Goal: Communication & Community: Answer question/provide support

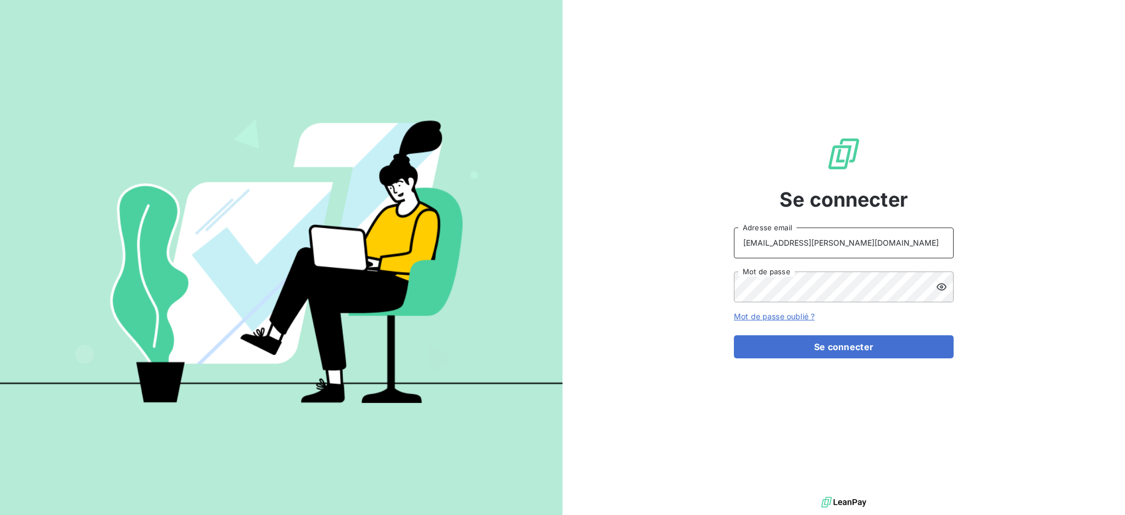
click at [856, 245] on input "[EMAIL_ADDRESS][PERSON_NAME][DOMAIN_NAME]" at bounding box center [844, 242] width 220 height 31
type input "[PERSON_NAME][EMAIL_ADDRESS][PERSON_NAME][DOMAIN_NAME]"
click at [788, 346] on button "Se connecter" at bounding box center [844, 346] width 220 height 23
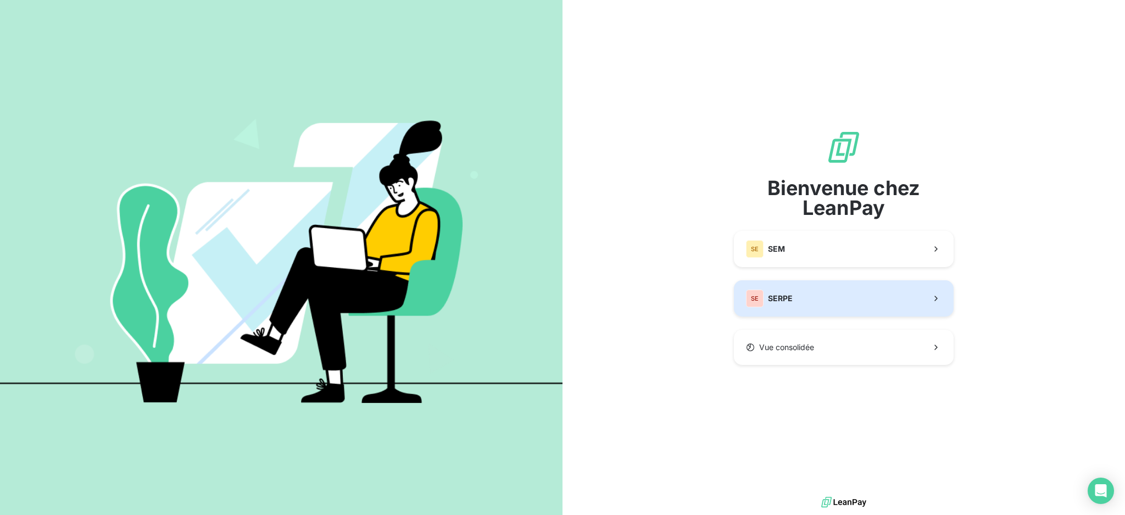
click at [794, 308] on button "SE SERPE" at bounding box center [844, 298] width 220 height 36
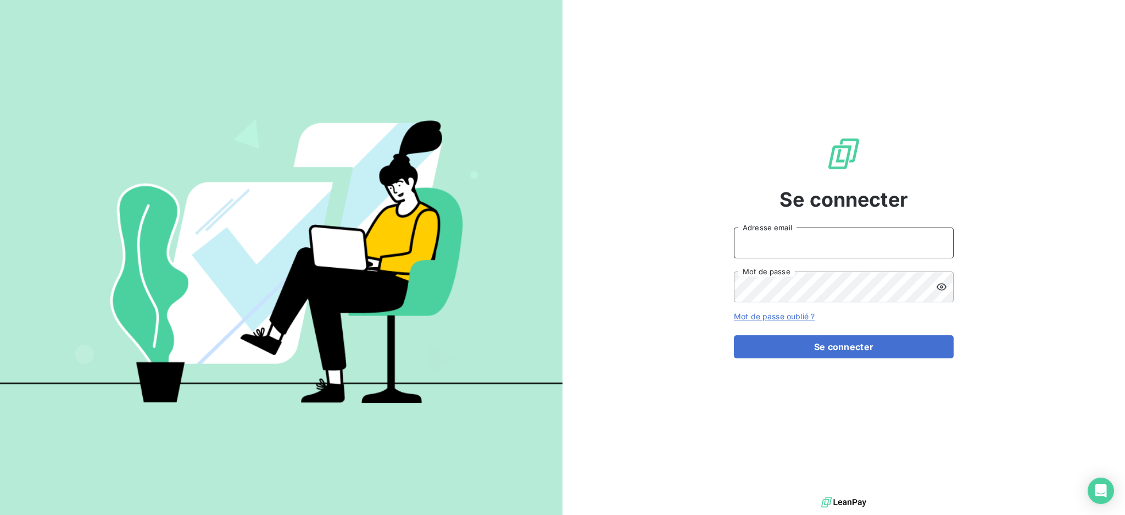
type input "[PERSON_NAME][EMAIL_ADDRESS][PERSON_NAME][DOMAIN_NAME]"
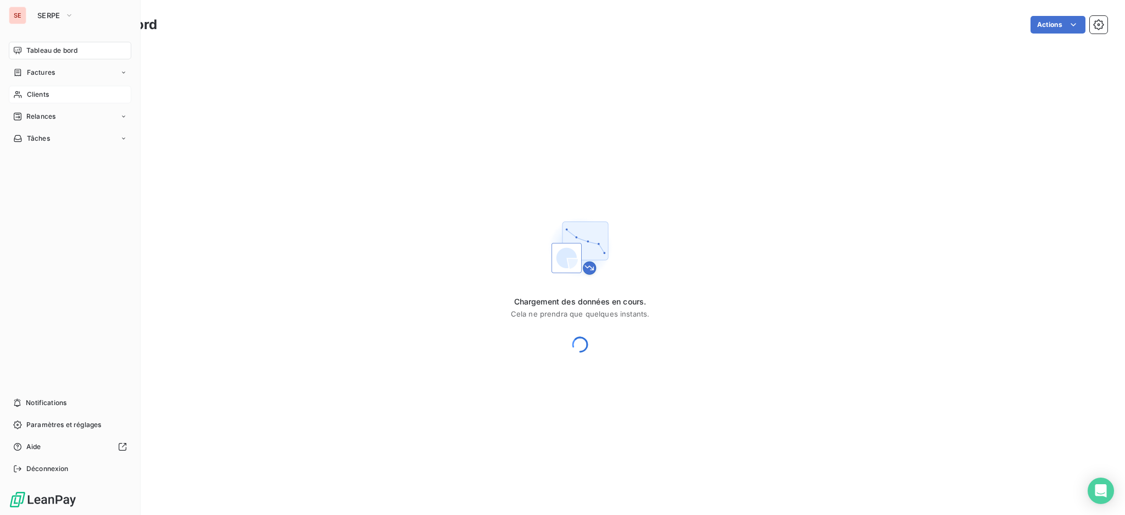
click at [43, 90] on span "Clients" at bounding box center [38, 95] width 22 height 10
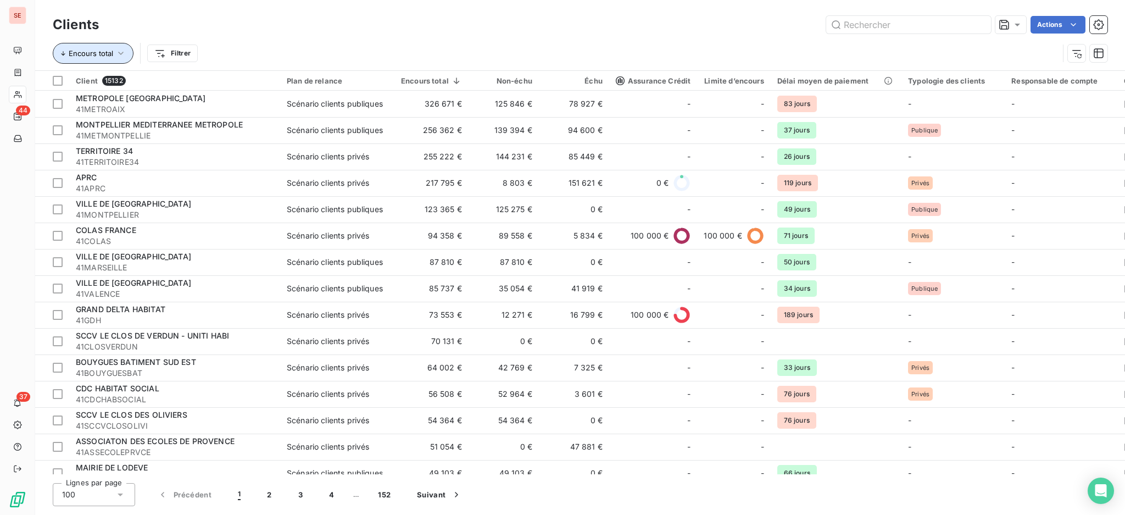
click at [97, 52] on span "Encours total" at bounding box center [91, 53] width 45 height 9
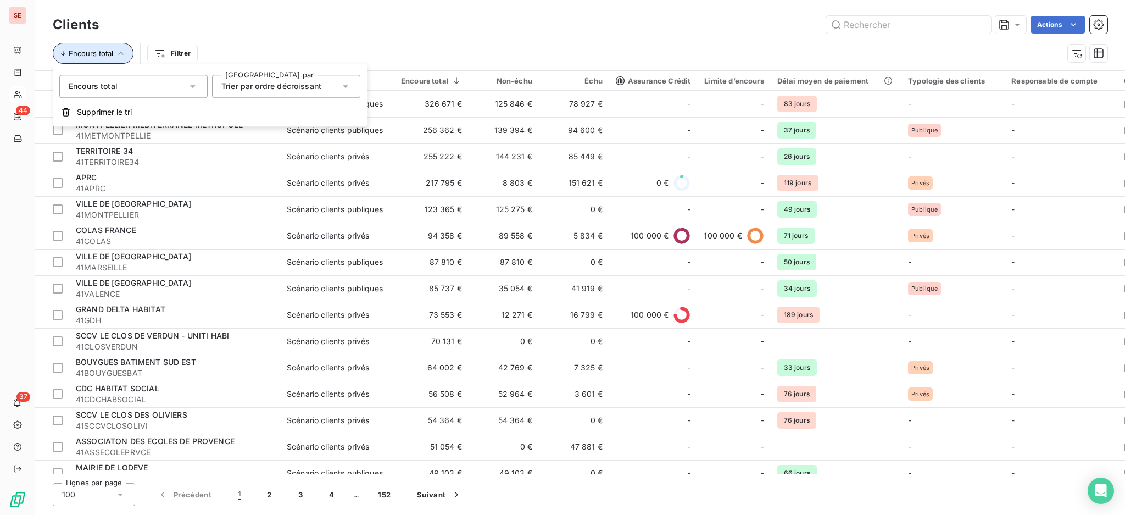
click at [97, 51] on span "Encours total" at bounding box center [91, 53] width 45 height 9
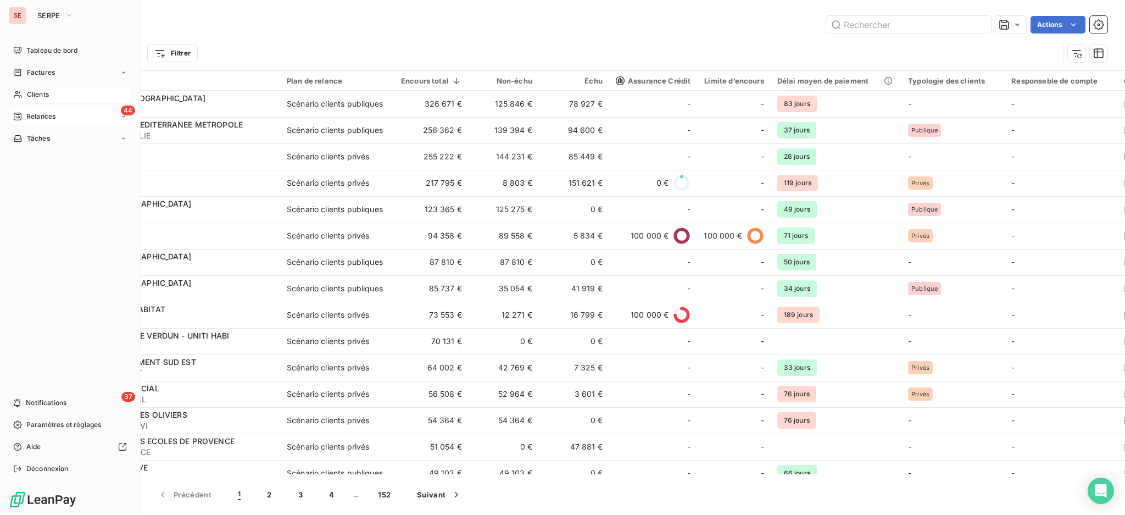
click at [40, 110] on div "44 Relances" at bounding box center [70, 117] width 123 height 18
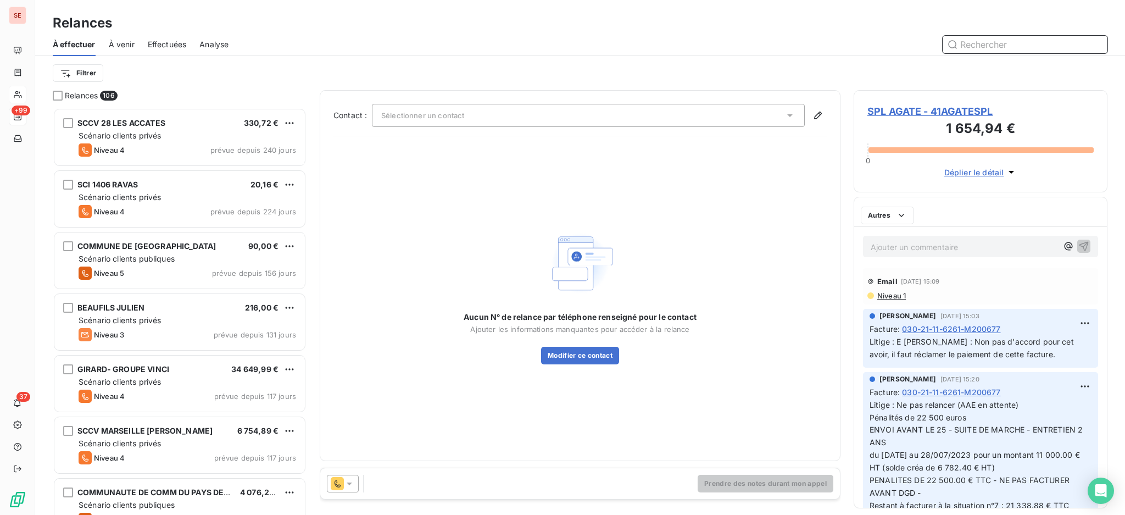
scroll to position [12, 12]
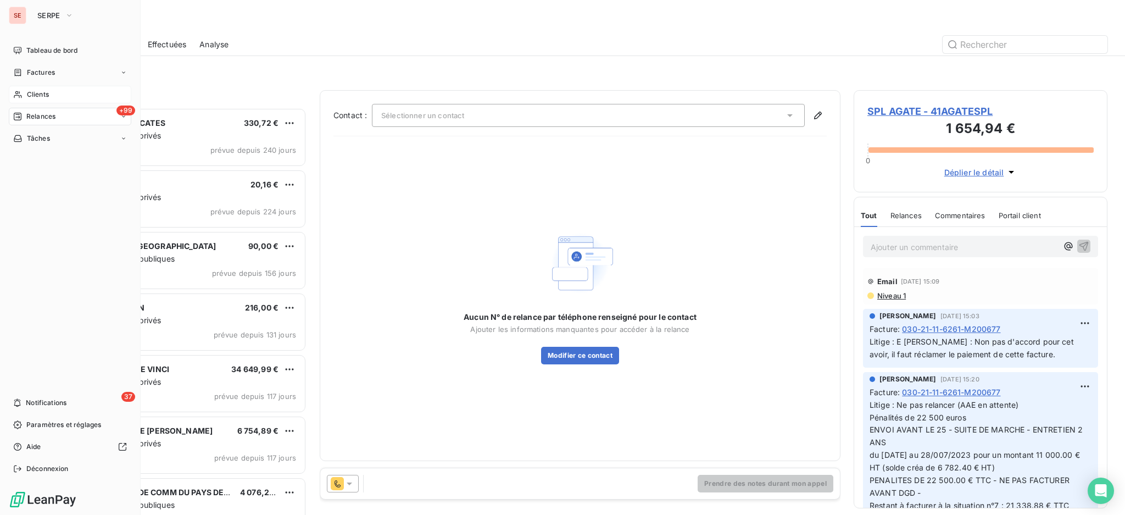
click at [45, 95] on span "Clients" at bounding box center [38, 95] width 22 height 10
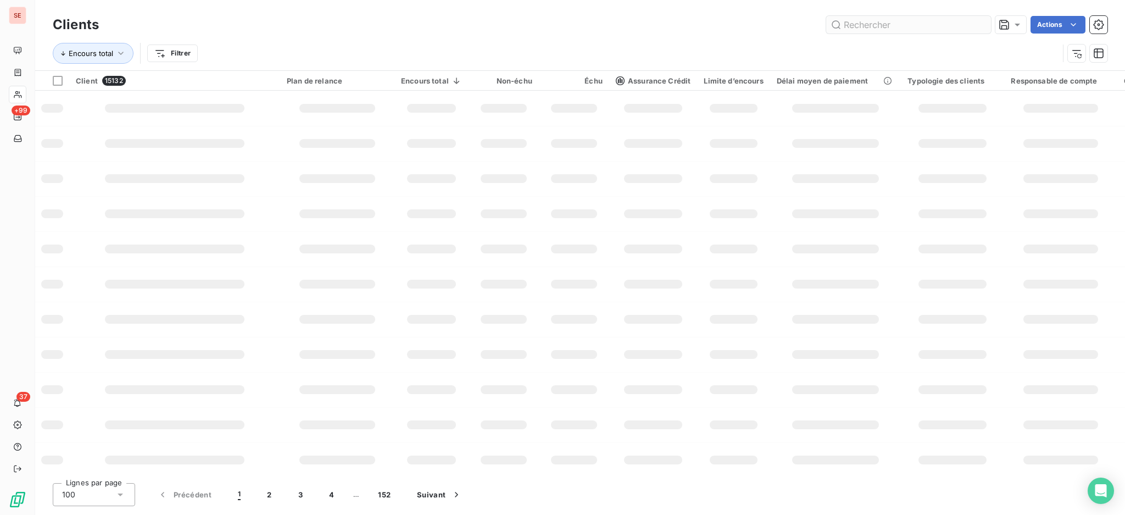
click at [934, 27] on input "text" at bounding box center [908, 25] width 165 height 18
type input "GDH"
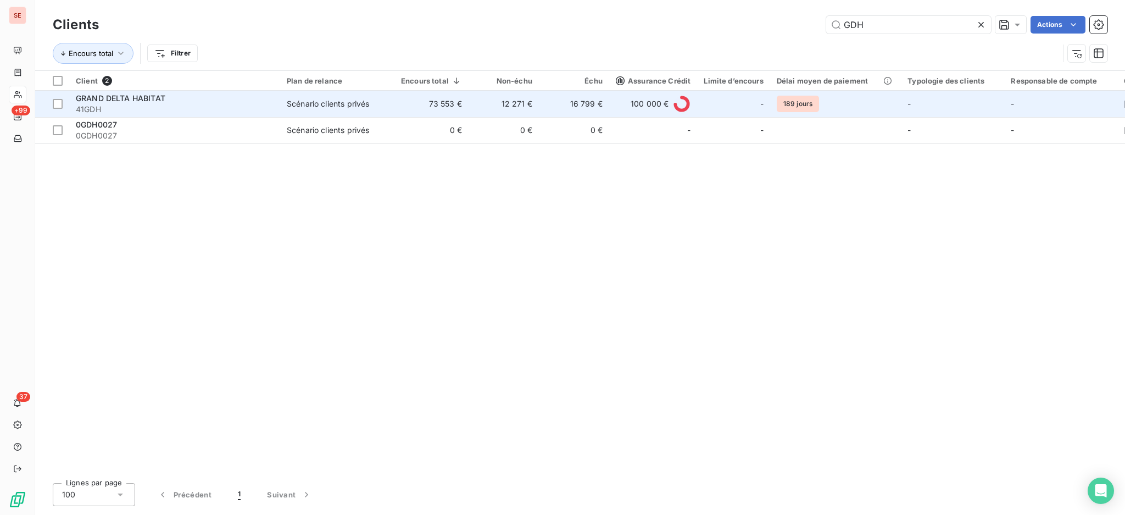
click at [486, 105] on td "12 271 €" at bounding box center [504, 104] width 70 height 26
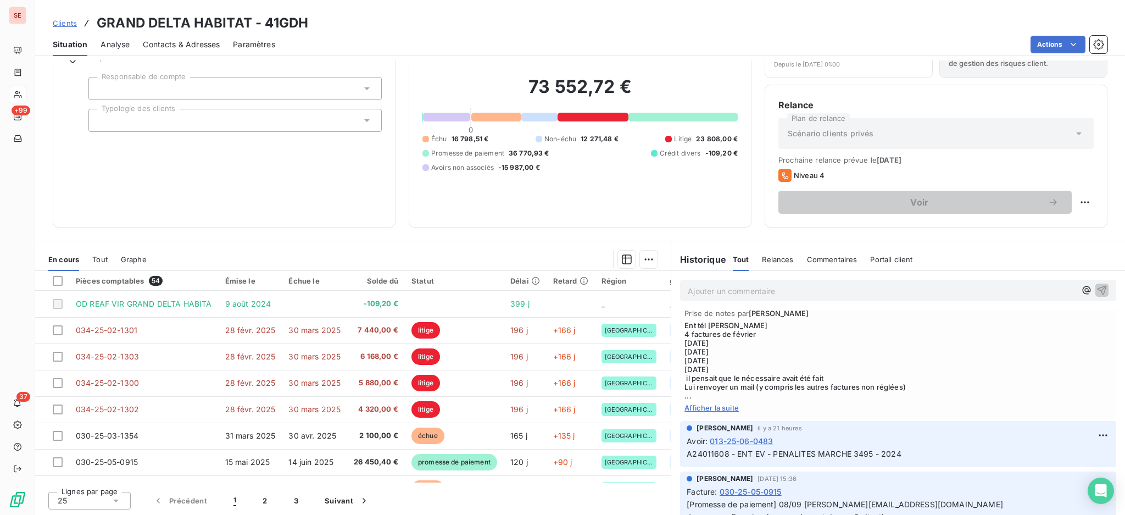
scroll to position [255, 0]
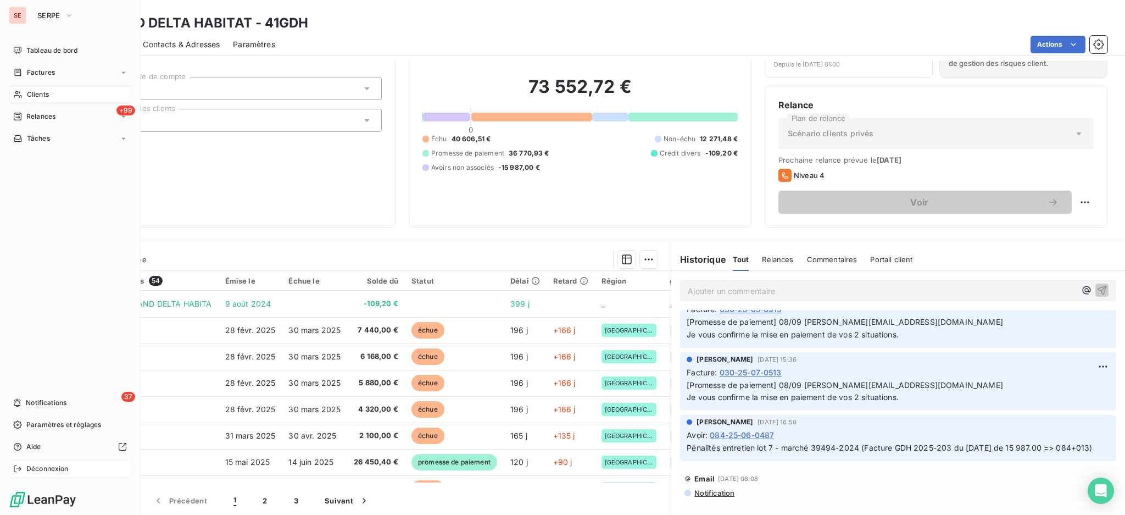
click at [40, 471] on span "Déconnexion" at bounding box center [47, 469] width 42 height 10
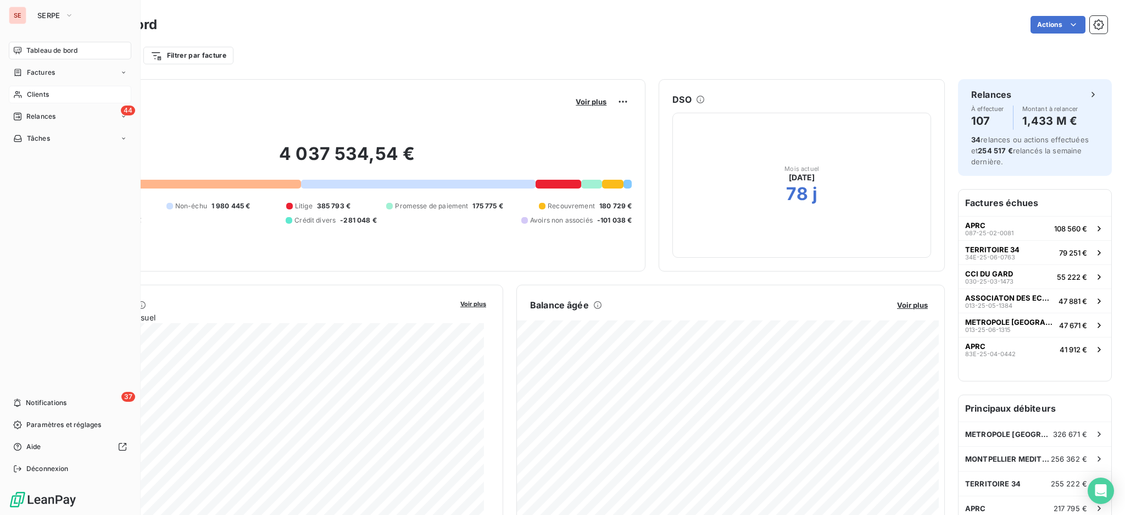
click at [41, 91] on span "Clients" at bounding box center [38, 95] width 22 height 10
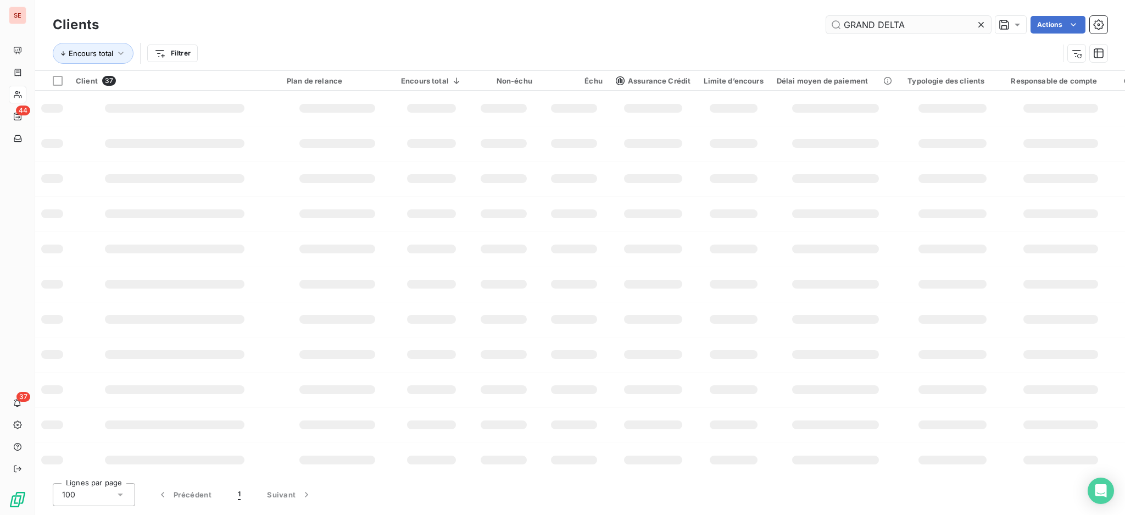
type input "GRAND DELTA"
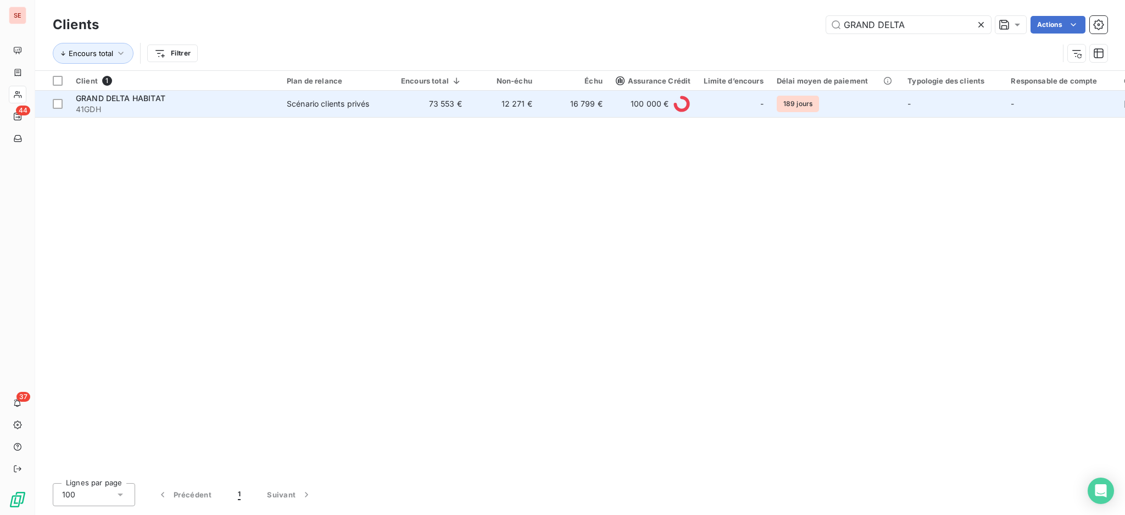
click at [341, 100] on div "Scénario clients privés" at bounding box center [328, 103] width 82 height 11
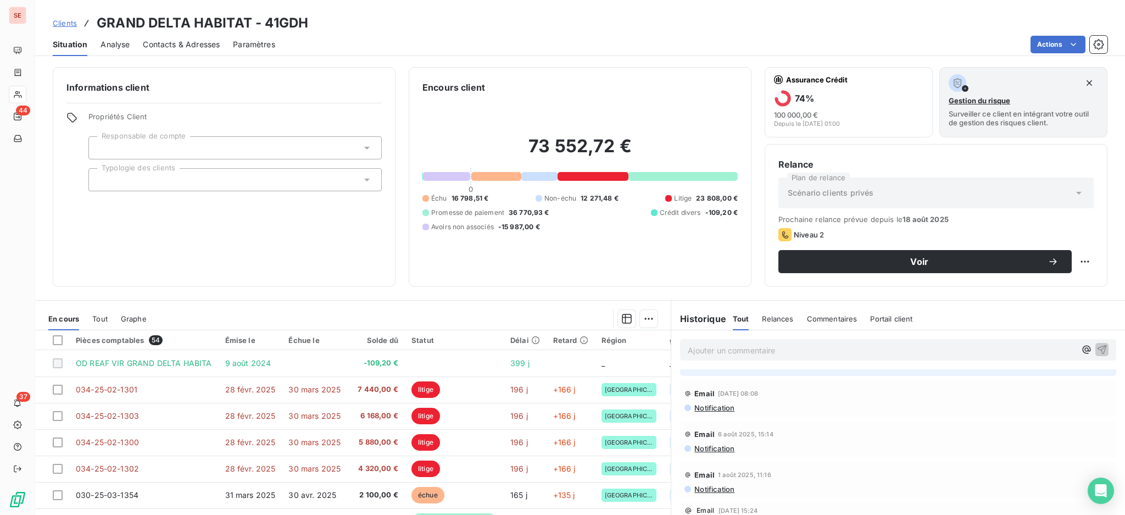
scroll to position [293, 0]
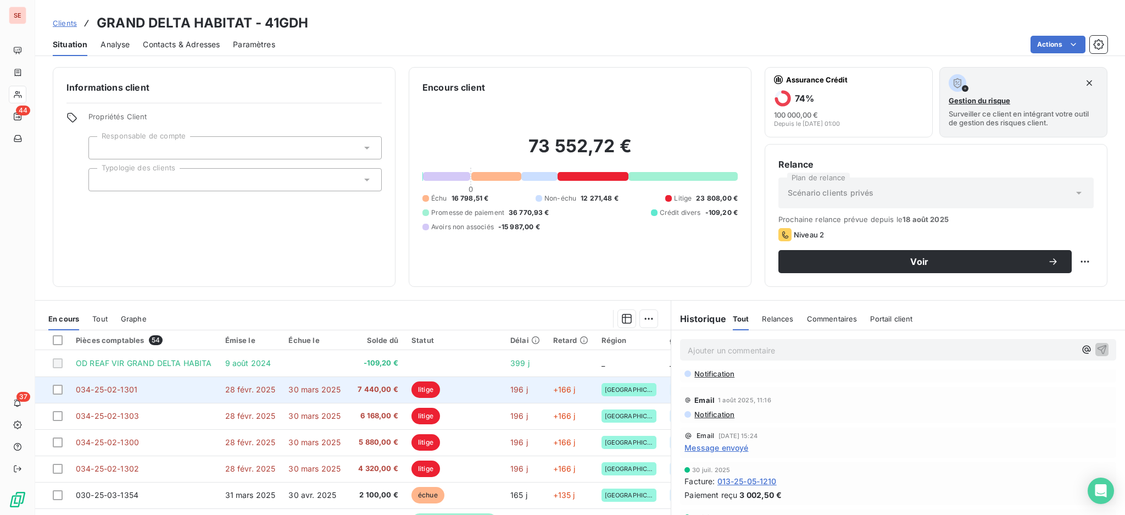
click at [362, 387] on span "7 440,00 €" at bounding box center [376, 389] width 45 height 11
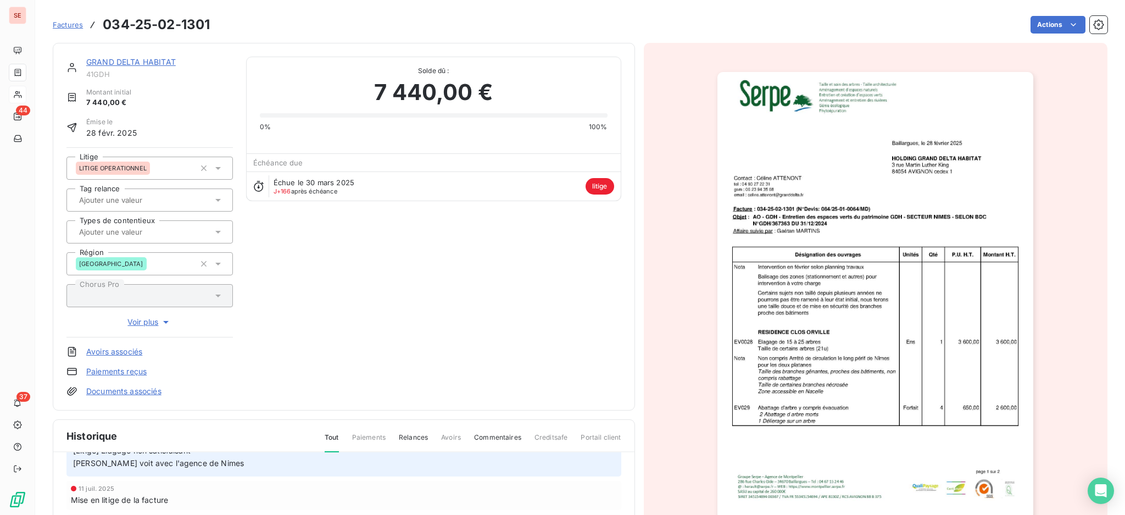
click at [132, 59] on link "GRAND DELTA HABITAT" at bounding box center [131, 61] width 90 height 9
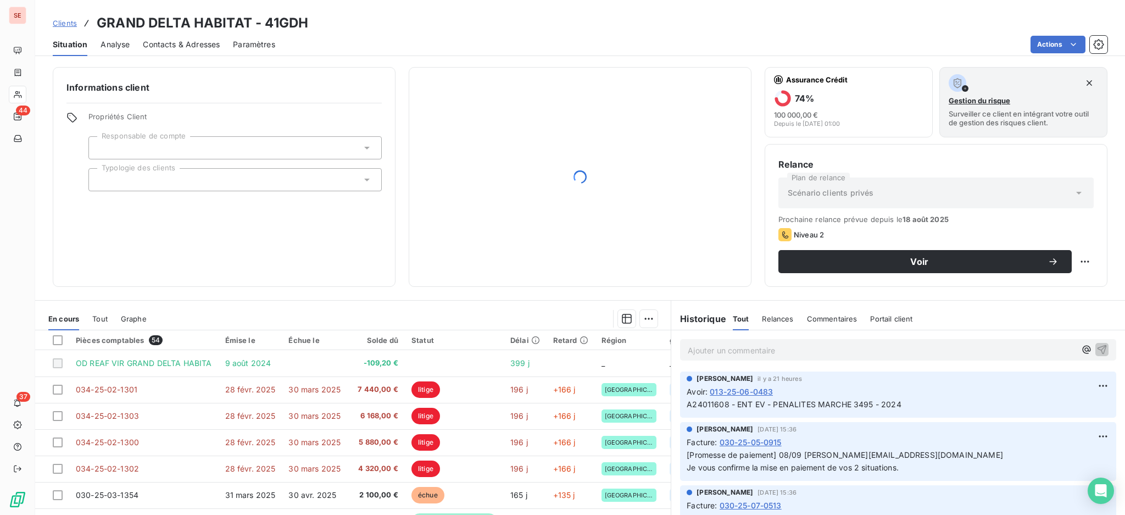
click at [189, 41] on span "Contacts & Adresses" at bounding box center [181, 44] width 77 height 11
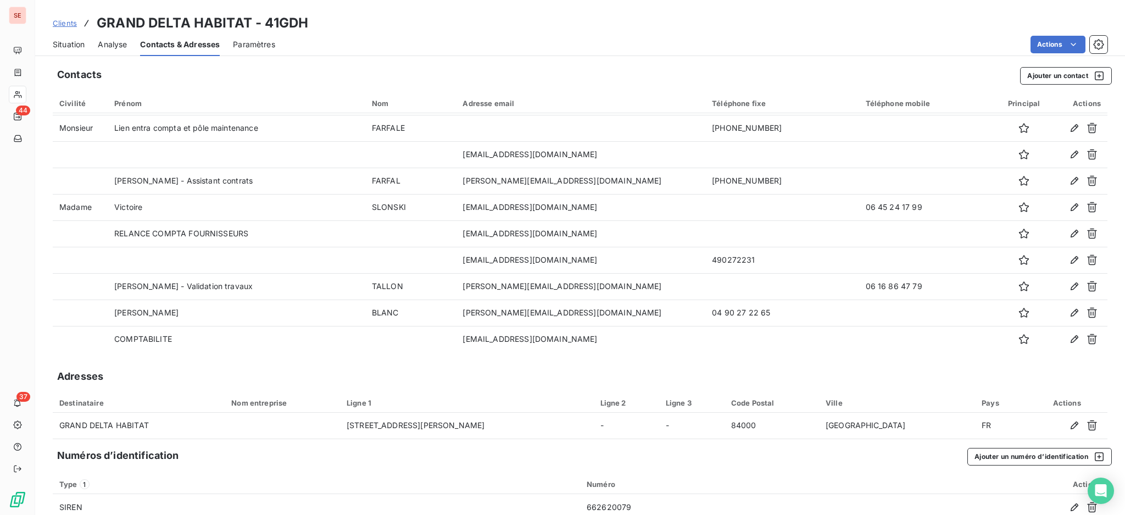
scroll to position [210, 0]
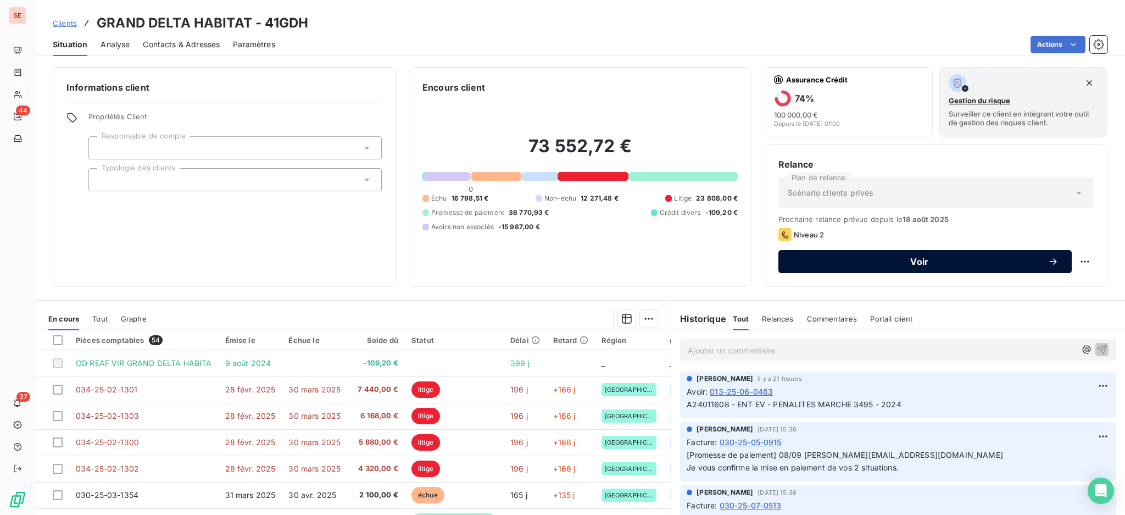
click at [802, 256] on div "Voir" at bounding box center [925, 261] width 267 height 11
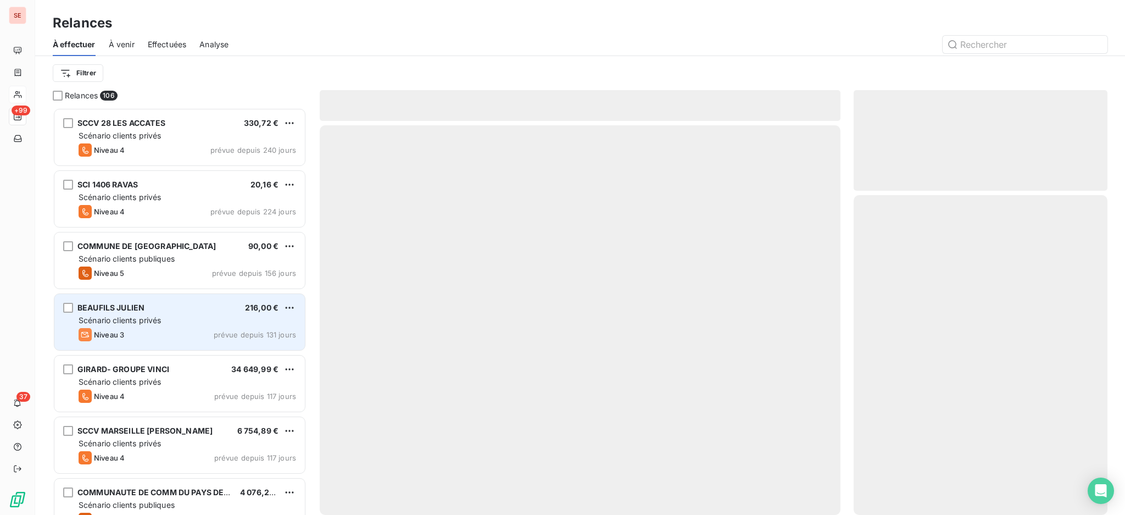
scroll to position [397, 242]
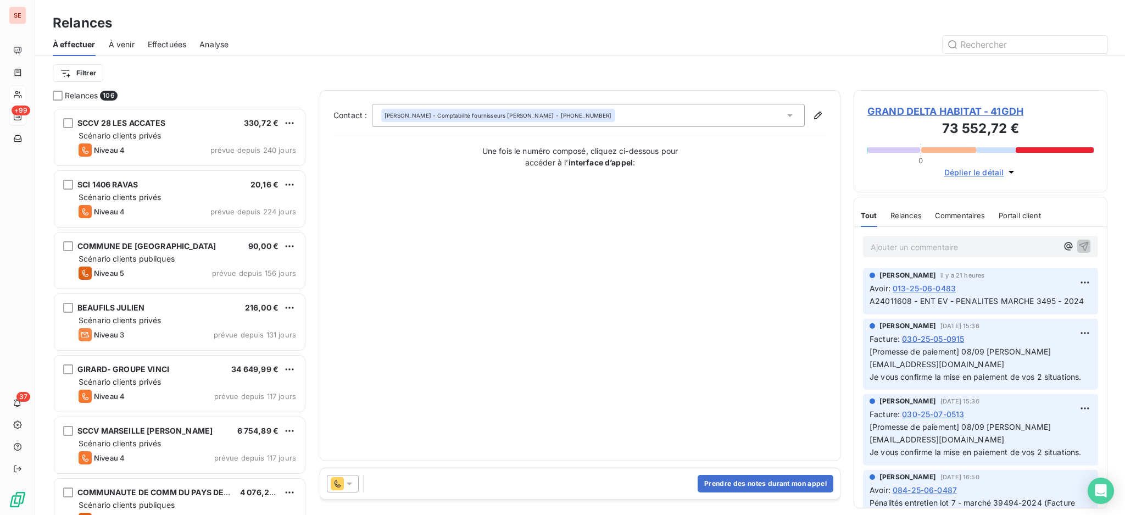
click at [790, 114] on icon at bounding box center [790, 115] width 11 height 11
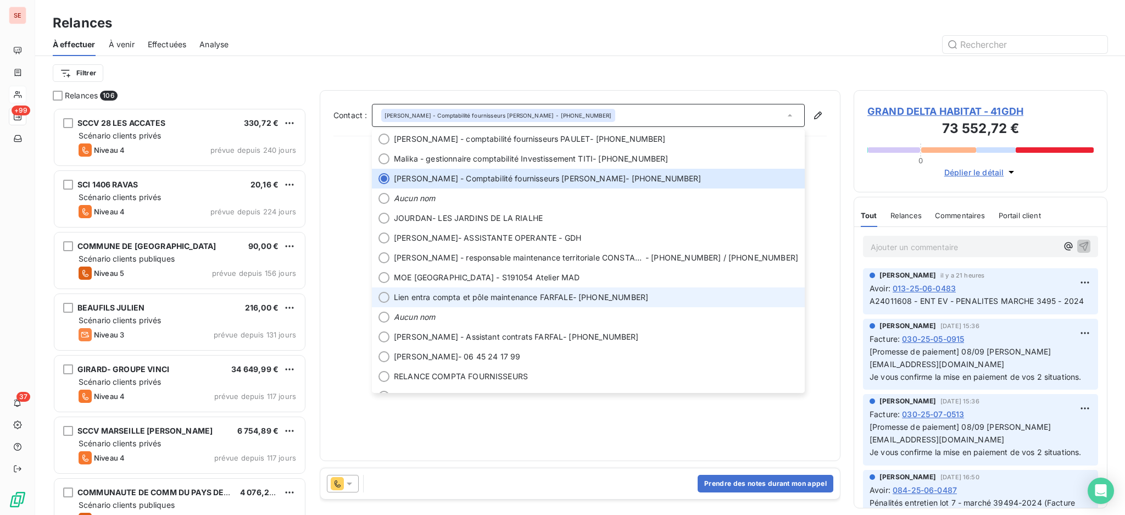
scroll to position [73, 0]
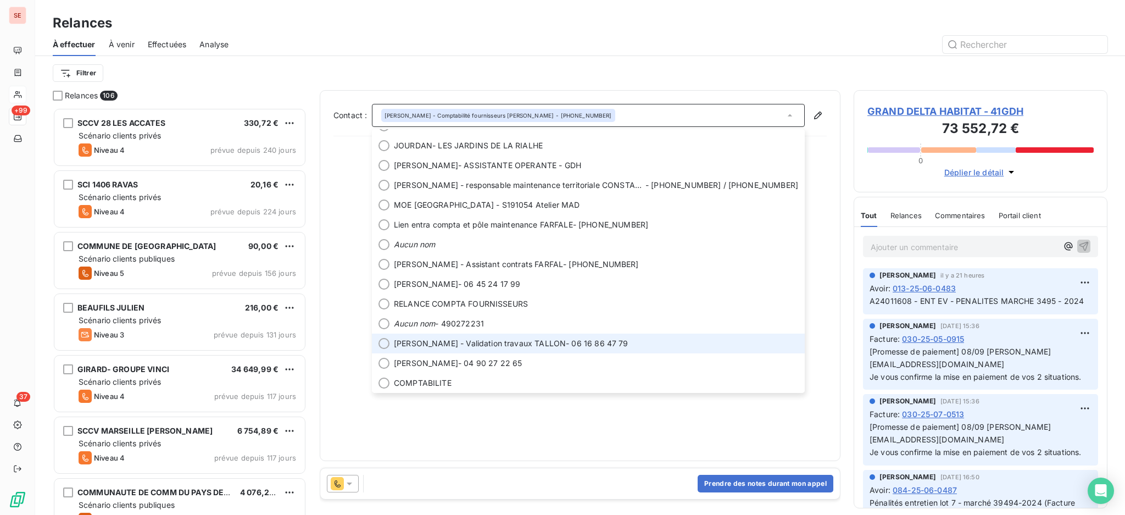
click at [381, 345] on div at bounding box center [384, 343] width 11 height 11
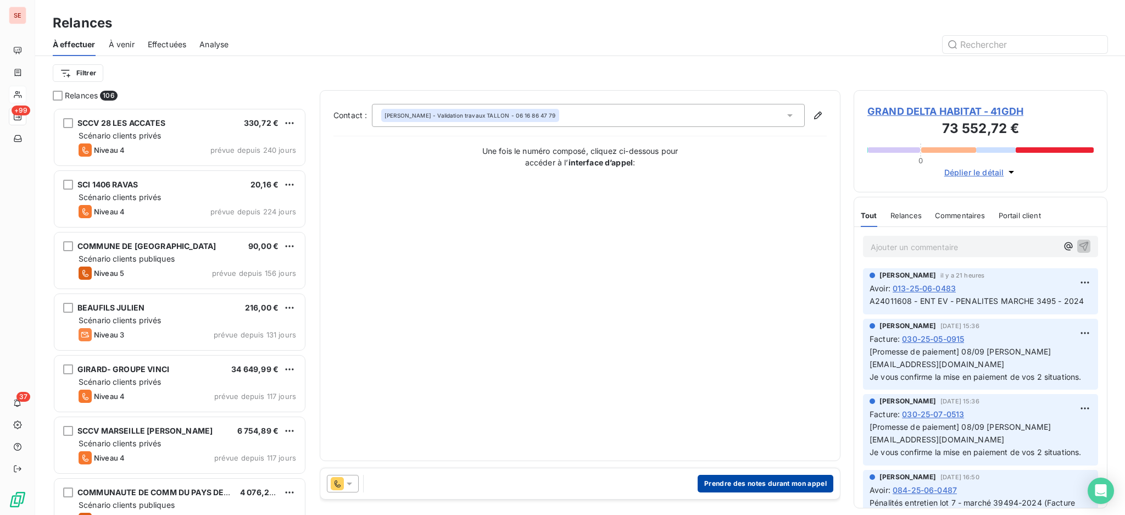
click at [786, 481] on button "Prendre des notes durant mon appel" at bounding box center [766, 484] width 136 height 18
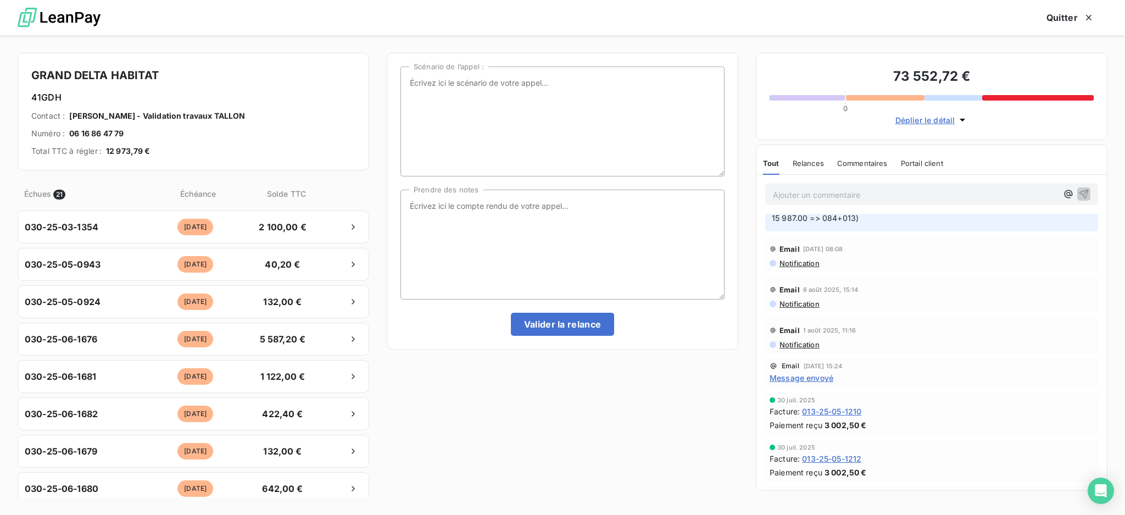
scroll to position [0, 0]
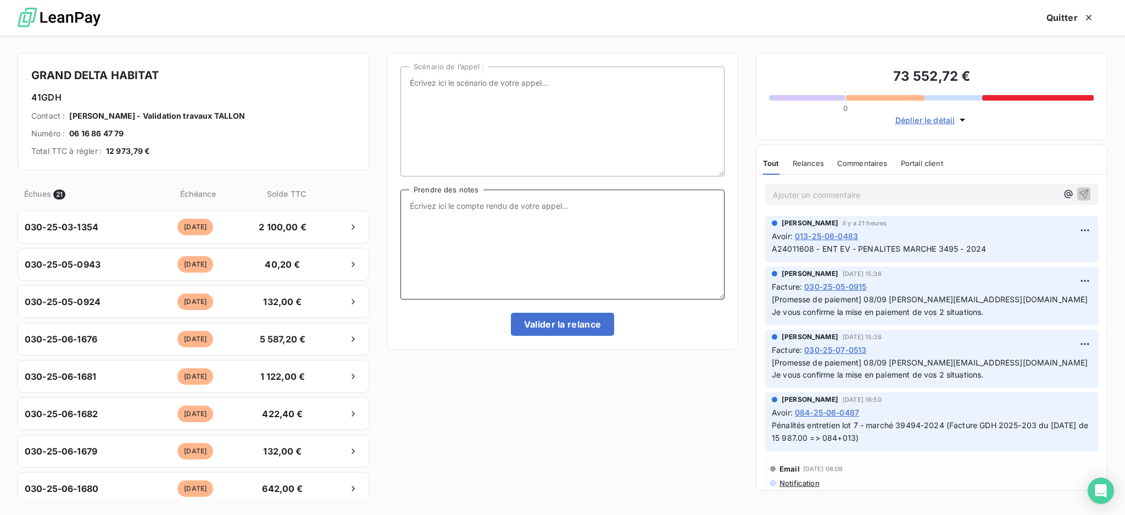
click at [508, 205] on textarea "Prendre des notes" at bounding box center [563, 245] width 324 height 110
type textarea "e"
click at [461, 205] on textarea "Ent" at bounding box center [563, 245] width 324 height 110
click at [405, 216] on textarea "Ent tél Benoit Tallon il pensait que le nécessaire avait été fait" at bounding box center [563, 245] width 324 height 110
click at [427, 223] on textarea "Ent tél Benoit Tallon 4 factures de février il pensait que le nécessaire avait …" at bounding box center [563, 245] width 324 height 110
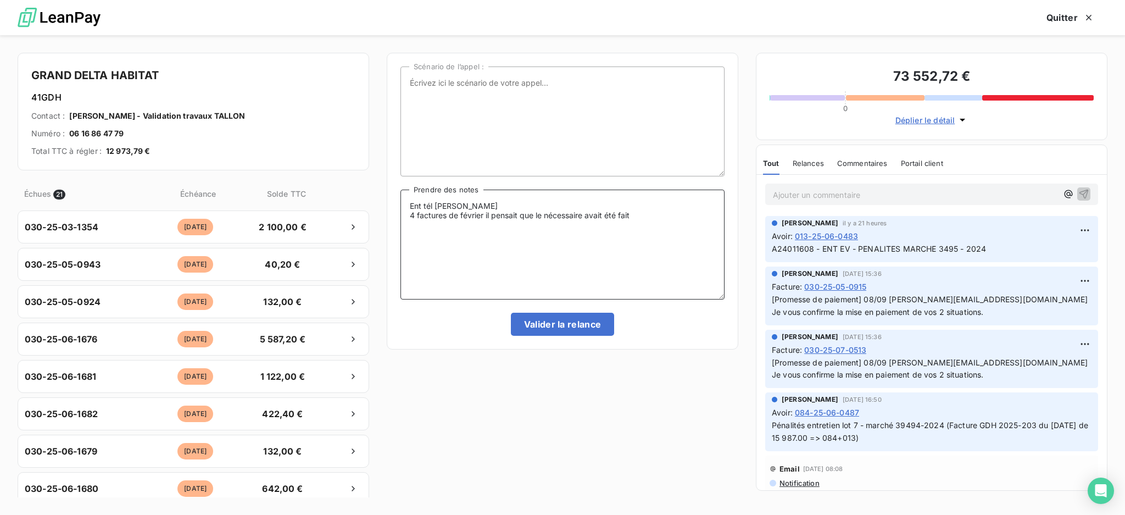
click at [484, 215] on textarea "Ent tél Benoit Tallon 4 factures de février il pensait que le nécessaire avait …" at bounding box center [563, 245] width 324 height 110
click at [583, 251] on textarea "Ent tél Benoit Tallon 4 factures de février 25-02-1300 25-02-1301 25-02-1302 25…" at bounding box center [563, 245] width 324 height 110
click at [575, 262] on textarea "Ent tél Benoit Tallon 4 factures de février 25-02-1300 25-02-1301 25-02-1302 25…" at bounding box center [563, 245] width 324 height 110
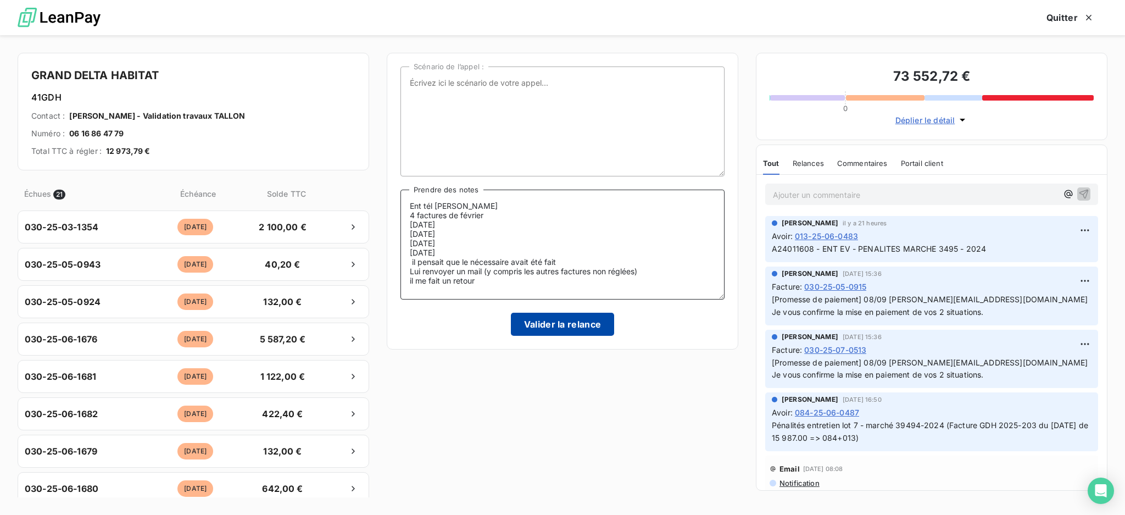
type textarea "Ent tél Benoit Tallon 4 factures de février 25-02-1300 25-02-1301 25-02-1302 25…"
click at [581, 323] on button "Valider la relance" at bounding box center [563, 324] width 104 height 23
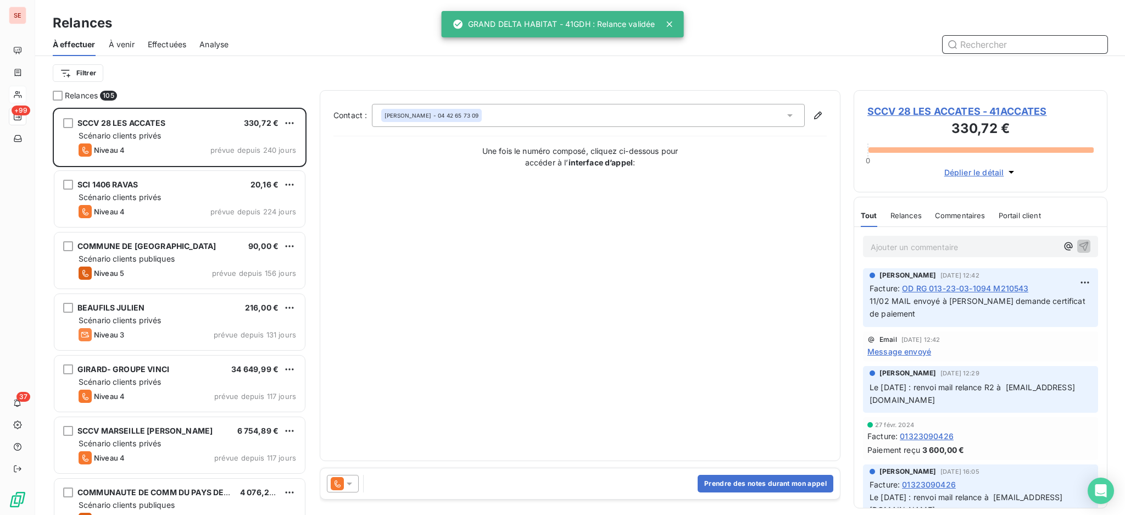
click at [179, 43] on span "Effectuées" at bounding box center [167, 44] width 39 height 11
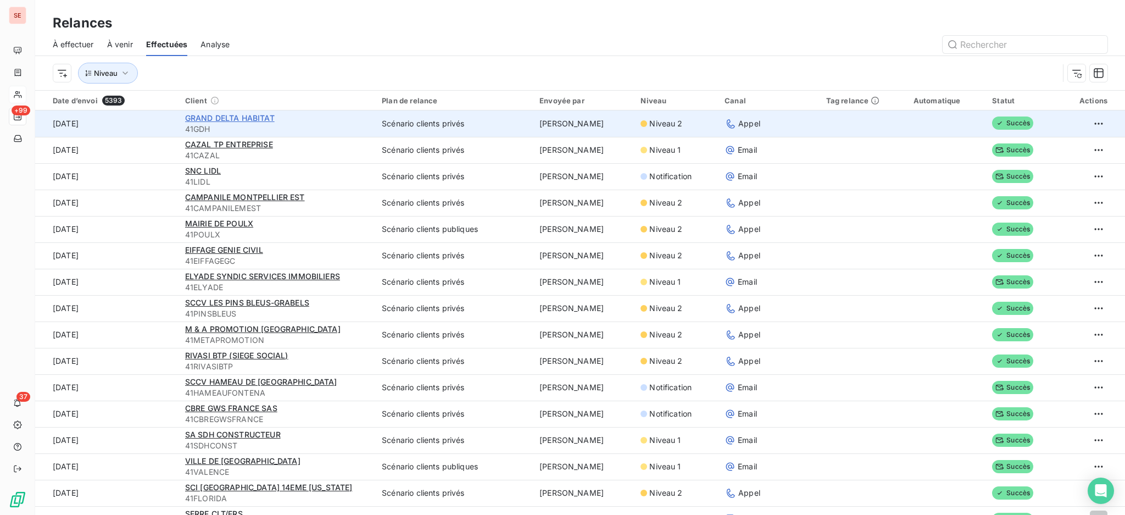
click at [238, 118] on span "GRAND DELTA HABITAT" at bounding box center [230, 117] width 90 height 9
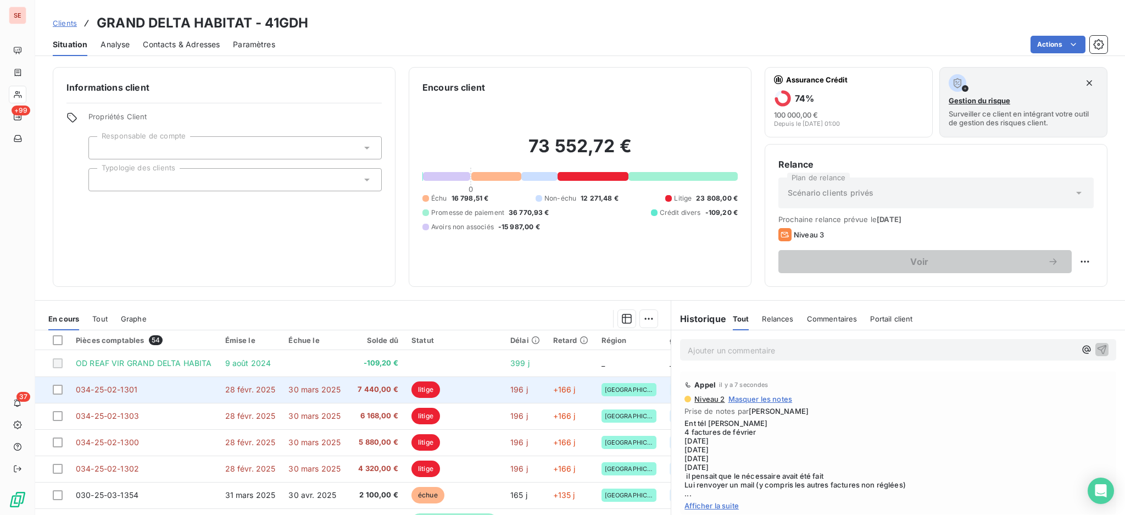
click at [200, 393] on td "034-25-02-1301" at bounding box center [143, 389] width 149 height 26
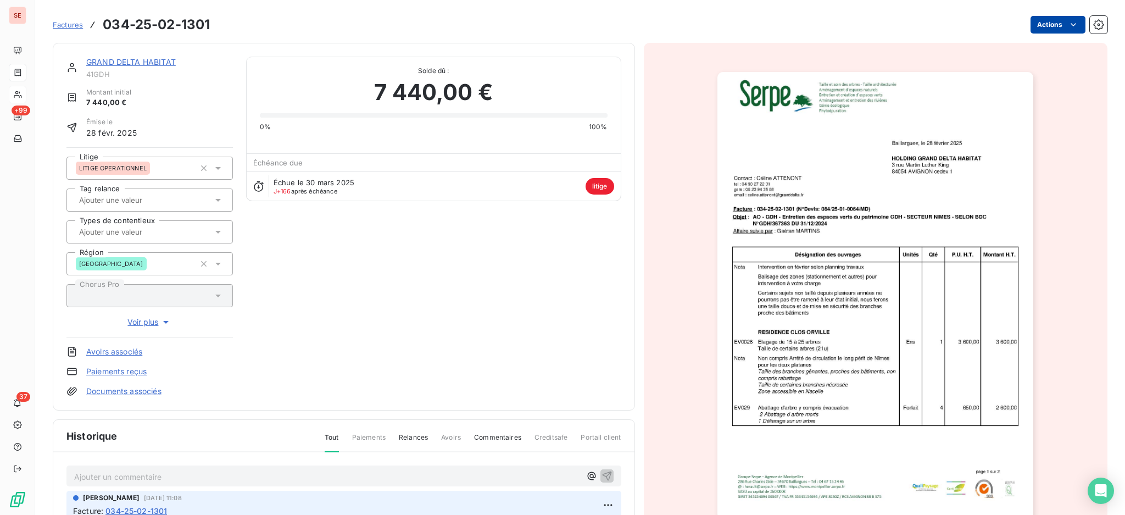
click at [1030, 25] on html "SE +99 37 Factures 034-25-02-1301 Actions GRAND DELTA HABITAT 41GDH Montant ini…" at bounding box center [562, 257] width 1125 height 515
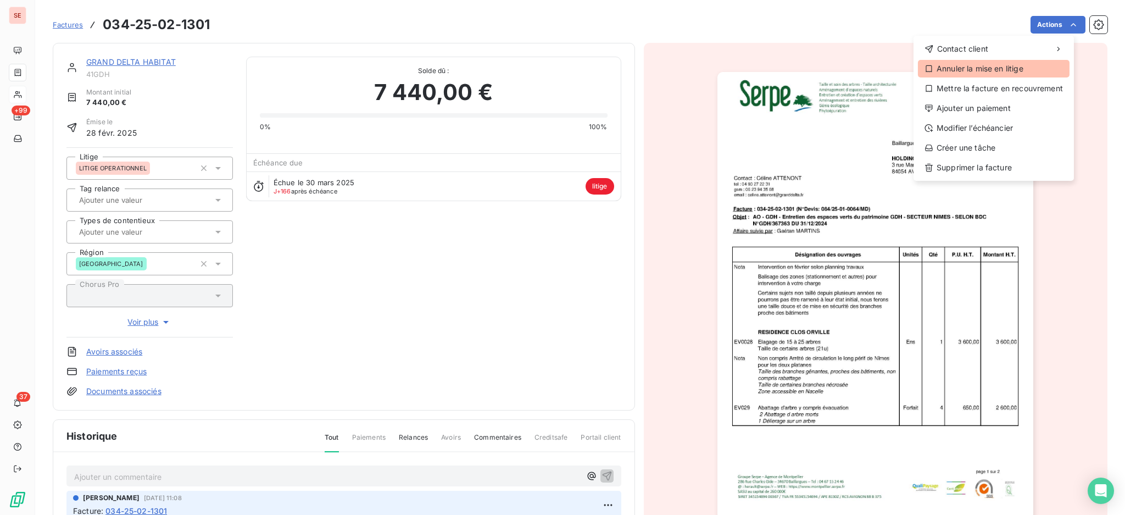
click at [1025, 70] on div "Annuler la mise en litige" at bounding box center [994, 69] width 152 height 18
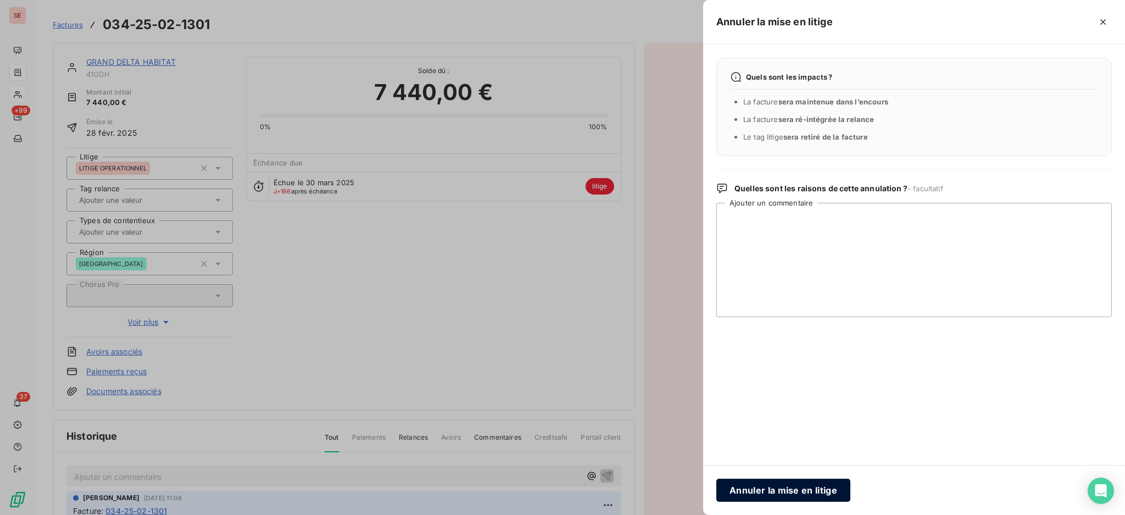
click at [807, 492] on button "Annuler la mise en litige" at bounding box center [783, 490] width 134 height 23
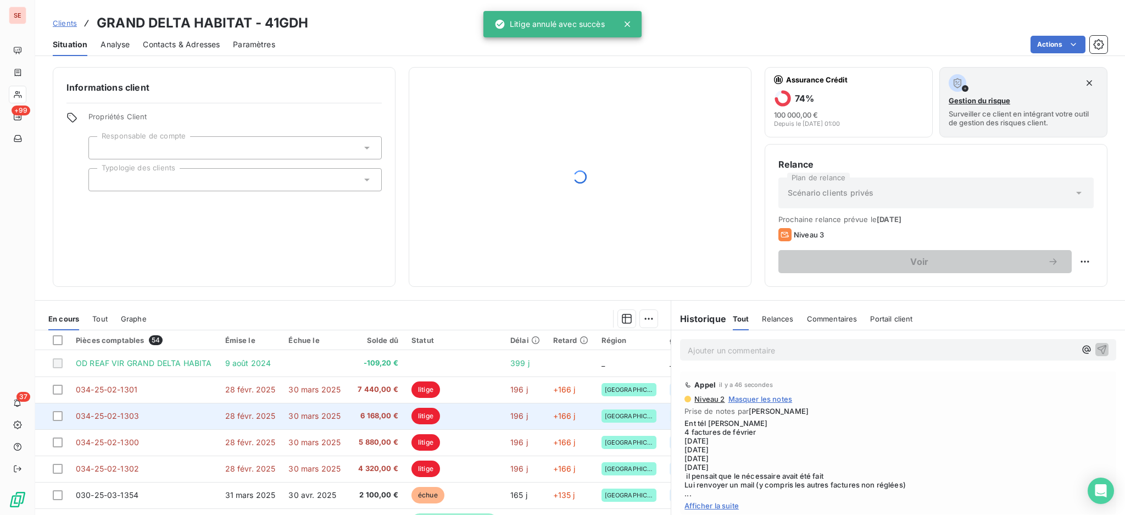
click at [378, 425] on td "6 168,00 €" at bounding box center [376, 416] width 58 height 26
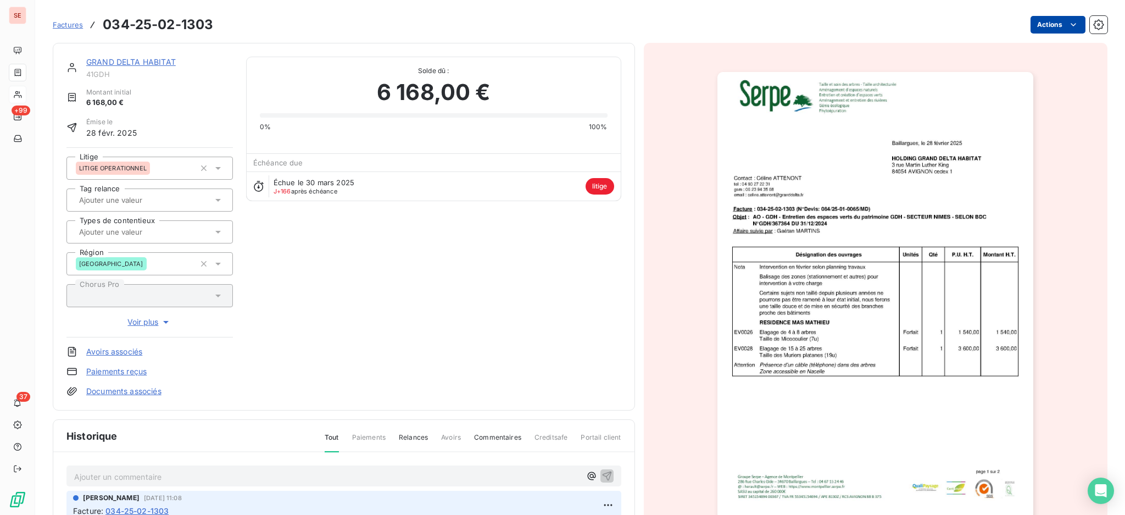
click at [1031, 21] on html "SE +99 37 Factures 034-25-02-1303 Actions GRAND DELTA HABITAT 41GDH Montant ini…" at bounding box center [562, 257] width 1125 height 515
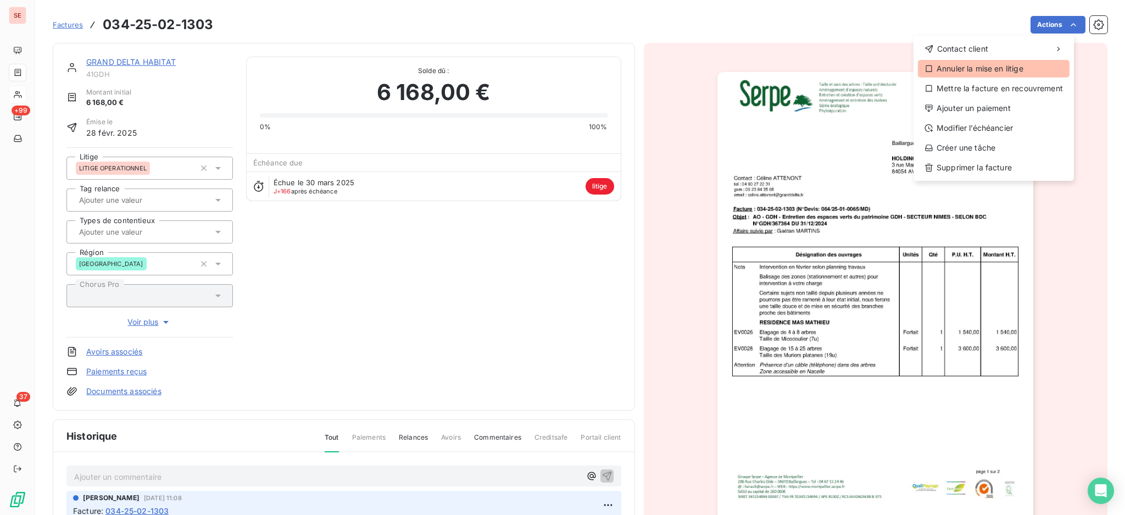
click at [1015, 67] on div "Annuler la mise en litige" at bounding box center [994, 69] width 152 height 18
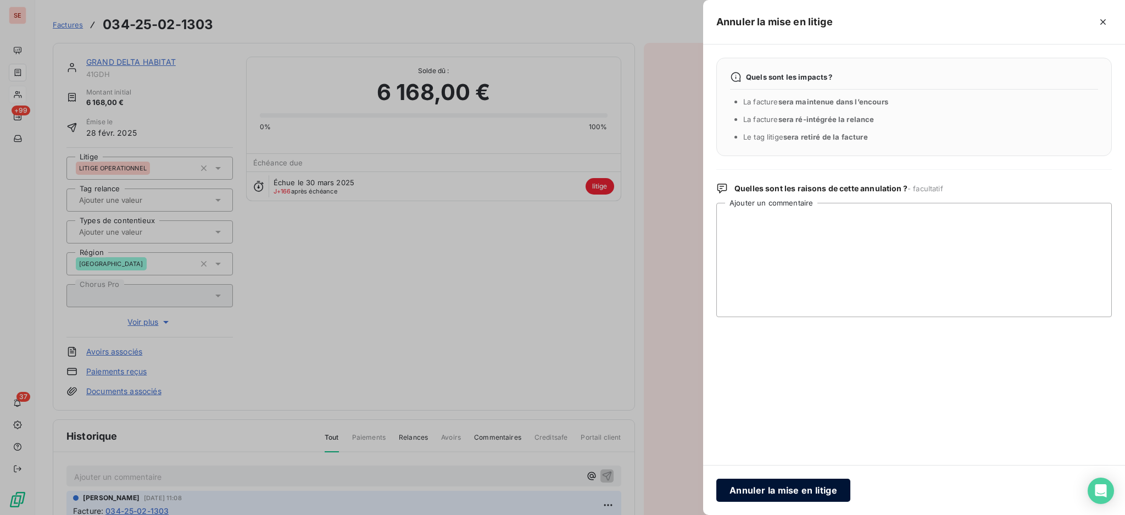
click at [790, 491] on button "Annuler la mise en litige" at bounding box center [783, 490] width 134 height 23
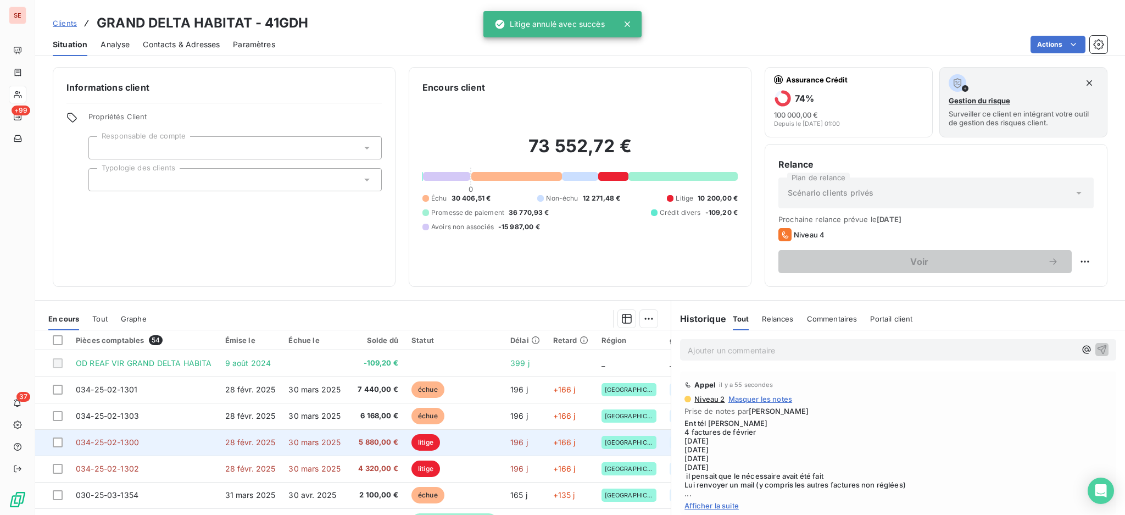
click at [380, 443] on span "5 880,00 €" at bounding box center [376, 442] width 45 height 11
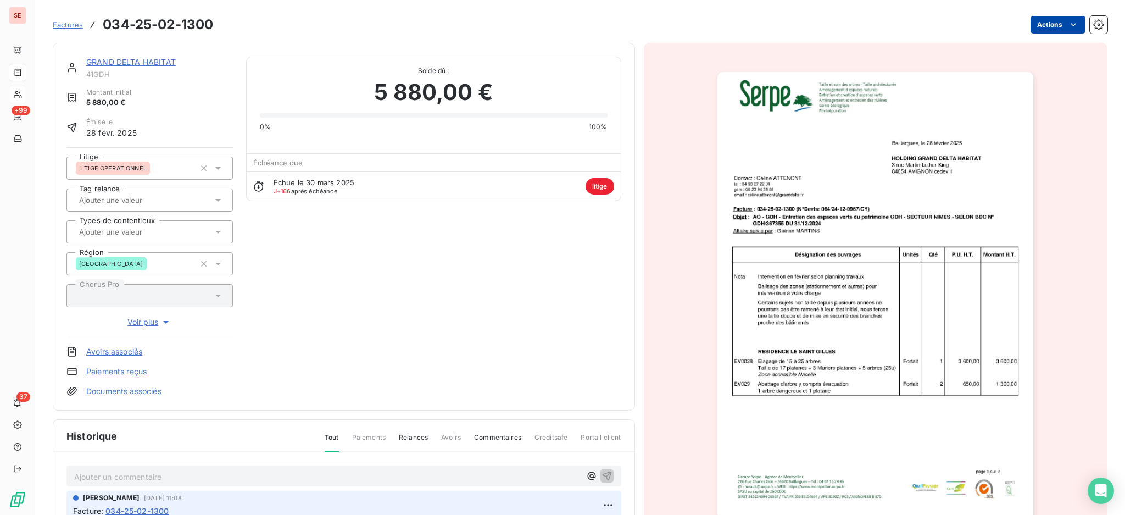
click at [1048, 19] on html "SE +99 37 Factures 034-25-02-1300 Actions GRAND DELTA HABITAT 41GDH Montant ini…" at bounding box center [562, 257] width 1125 height 515
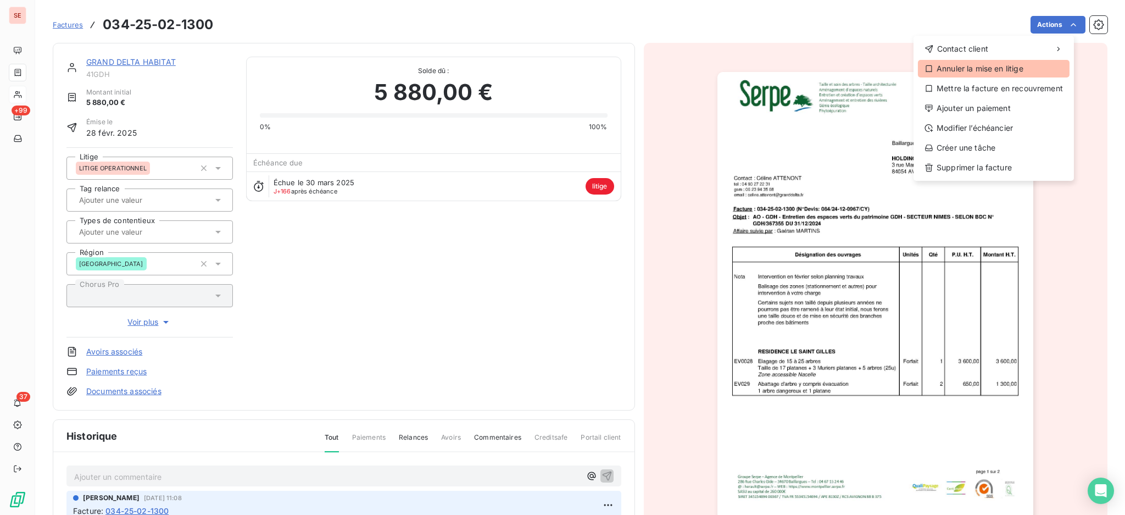
click at [1003, 70] on div "Annuler la mise en litige" at bounding box center [994, 69] width 152 height 18
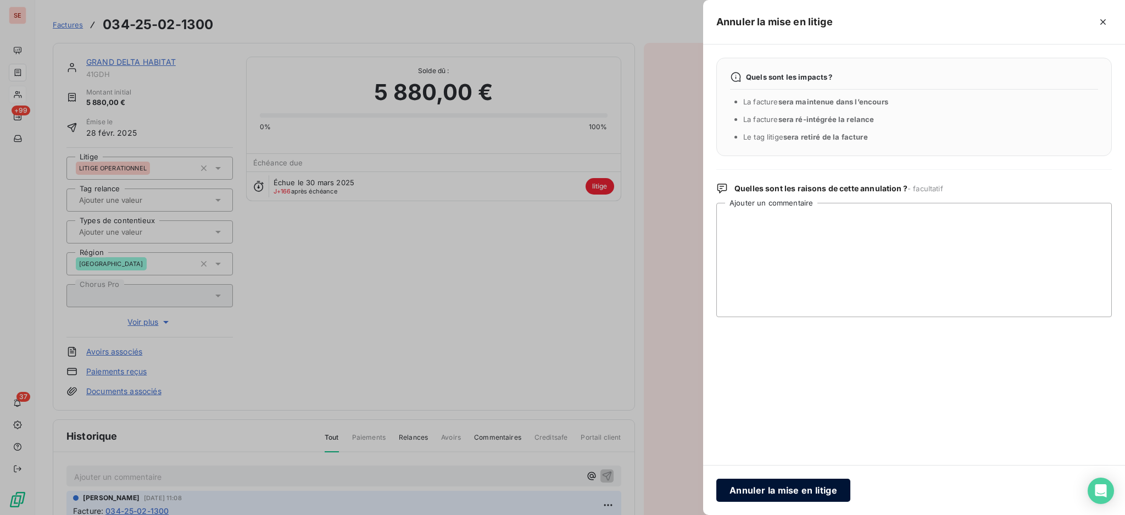
click at [800, 491] on button "Annuler la mise en litige" at bounding box center [783, 490] width 134 height 23
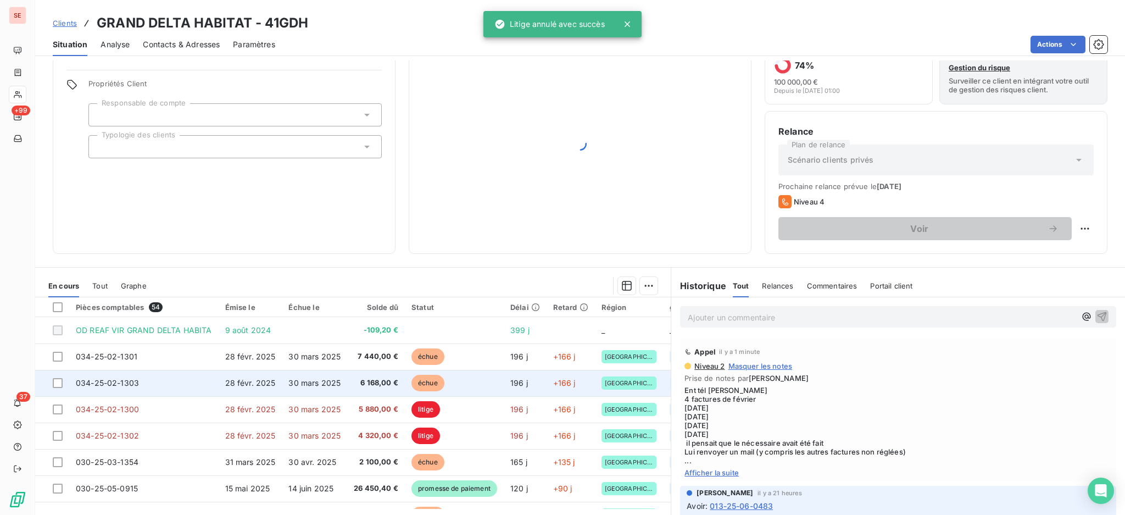
scroll to position [59, 0]
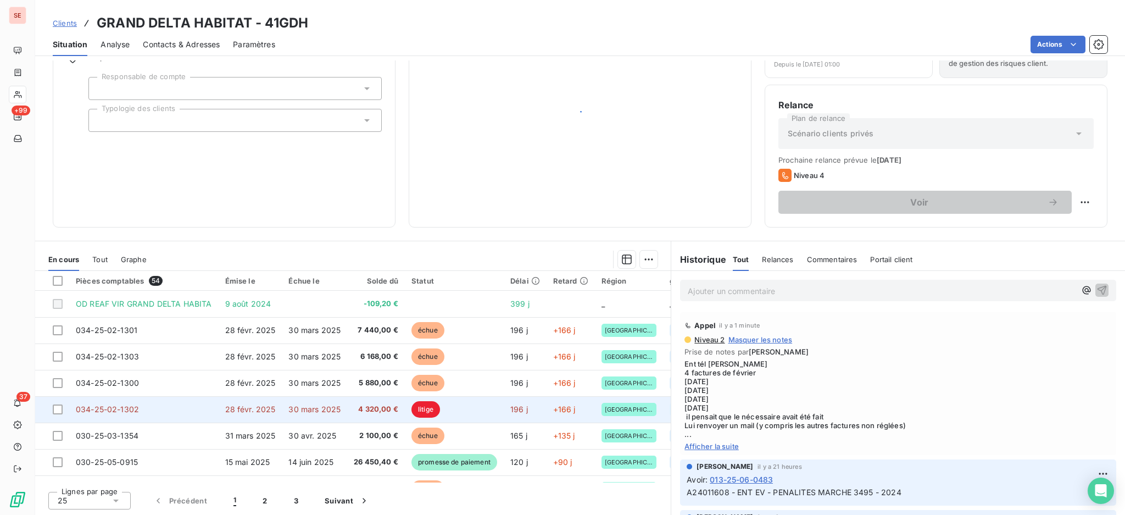
click at [351, 411] on td "4 320,00 €" at bounding box center [376, 409] width 58 height 26
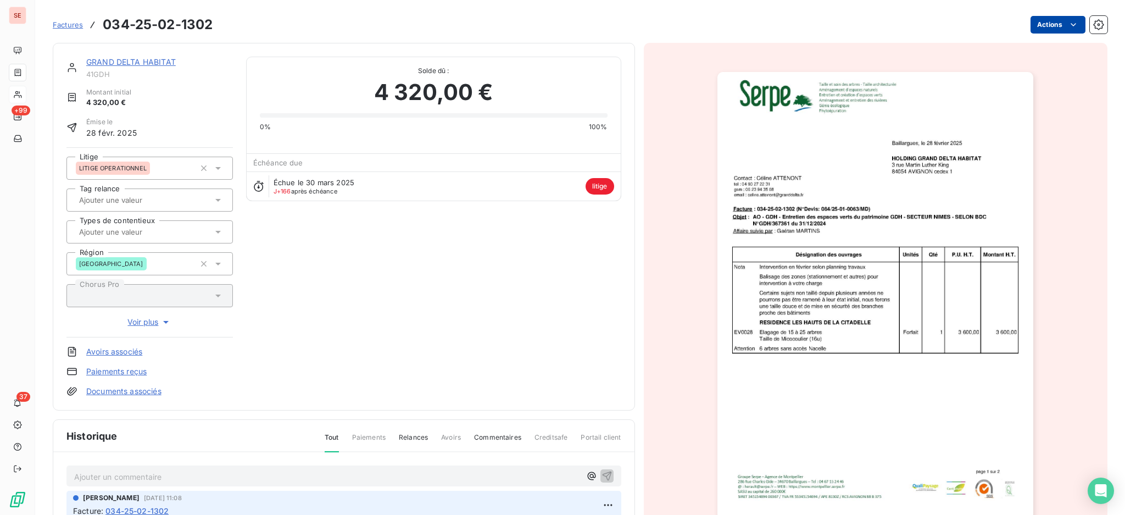
click at [1038, 20] on html "SE +99 37 Factures 034-25-02-1302 Actions GRAND DELTA HABITAT 41GDH Montant ini…" at bounding box center [562, 257] width 1125 height 515
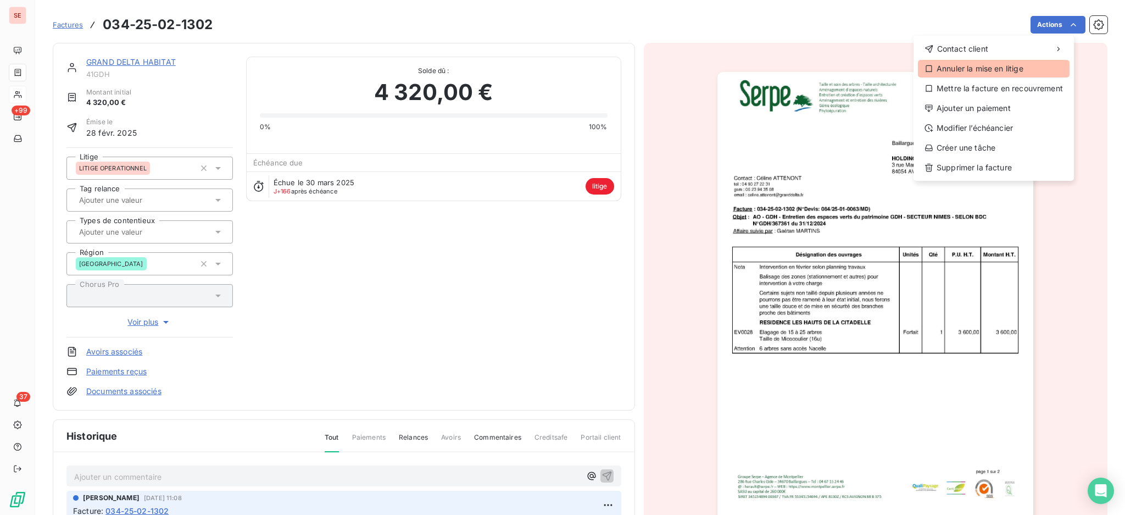
click at [1007, 73] on div "Annuler la mise en litige" at bounding box center [994, 69] width 152 height 18
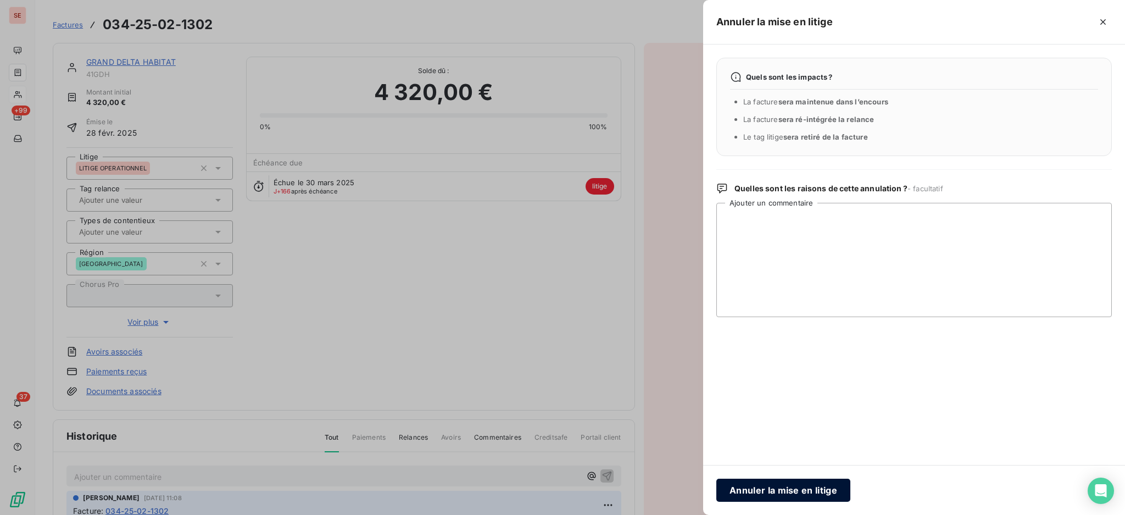
click at [810, 487] on button "Annuler la mise en litige" at bounding box center [783, 490] width 134 height 23
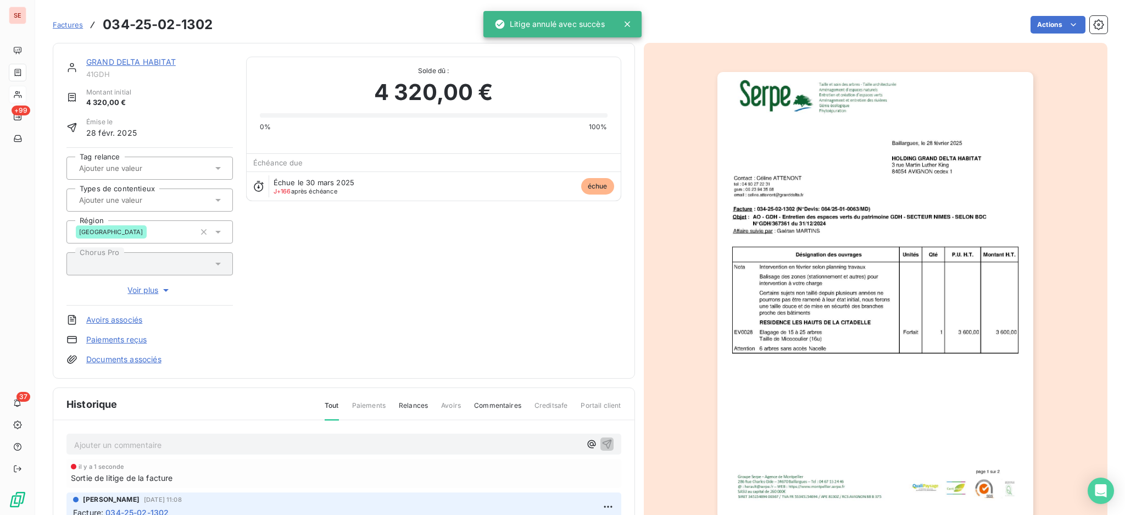
click at [151, 58] on link "GRAND DELTA HABITAT" at bounding box center [131, 61] width 90 height 9
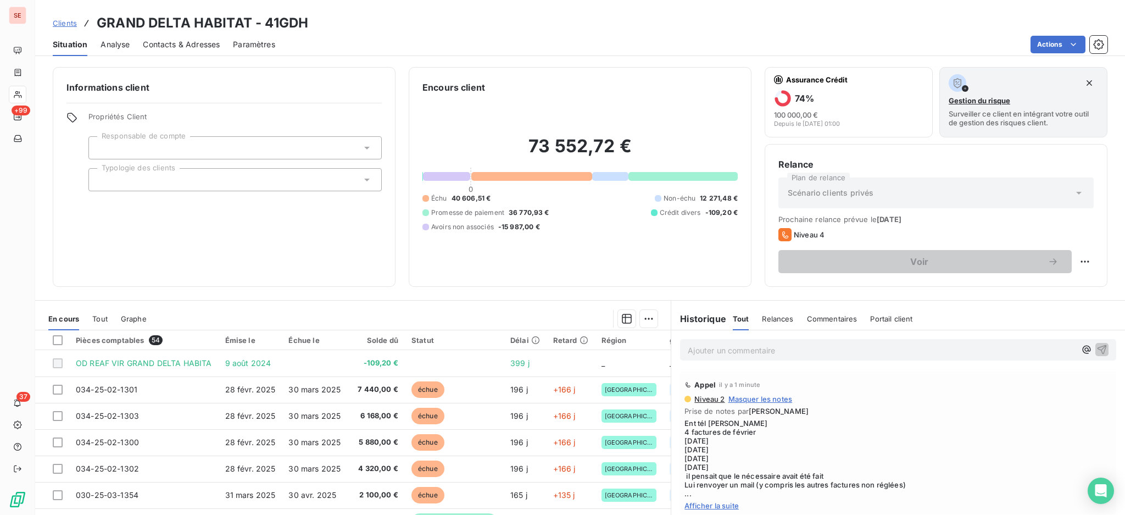
click at [202, 41] on span "Contacts & Adresses" at bounding box center [181, 44] width 77 height 11
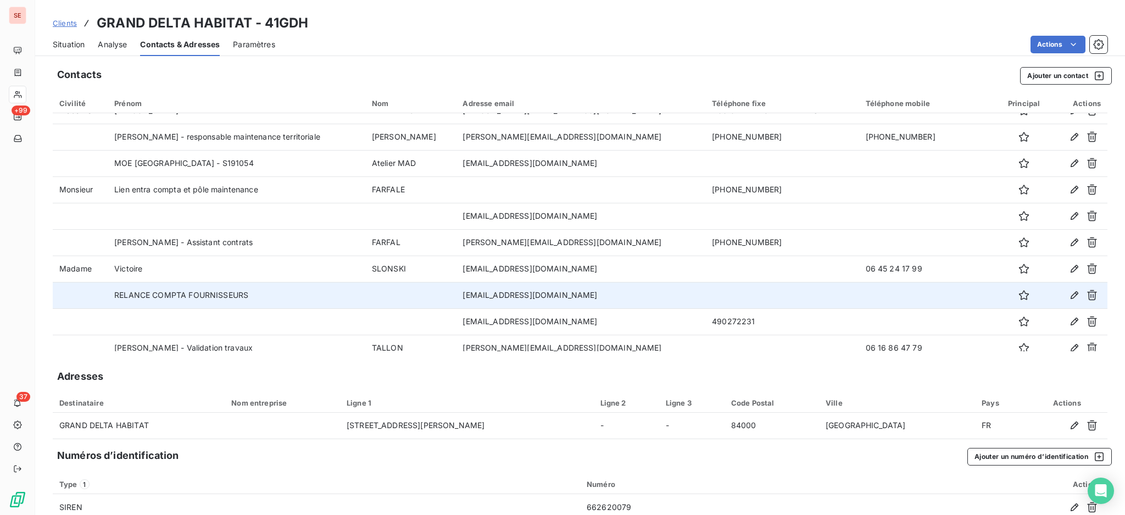
scroll to position [210, 0]
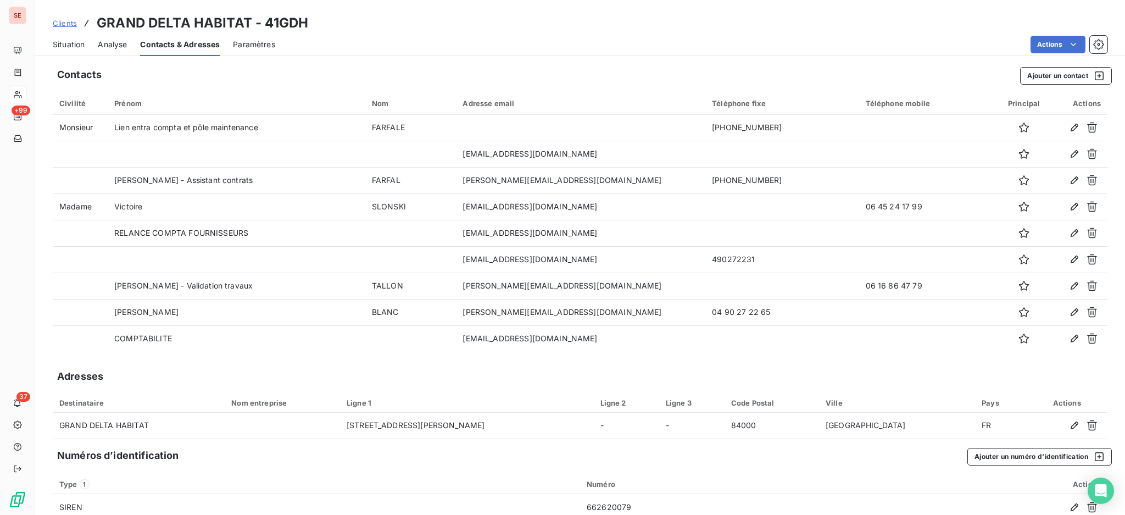
click at [69, 43] on span "Situation" at bounding box center [69, 44] width 32 height 11
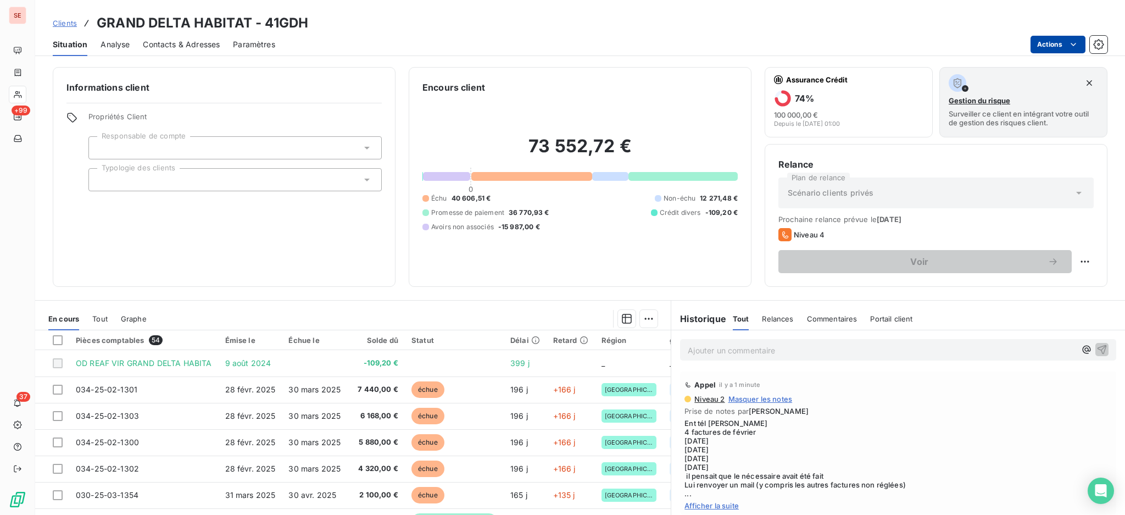
click at [1052, 45] on html "SE +99 37 Clients GRAND DELTA HABITAT - 41GDH Situation Analyse Contacts & Adre…" at bounding box center [562, 257] width 1125 height 515
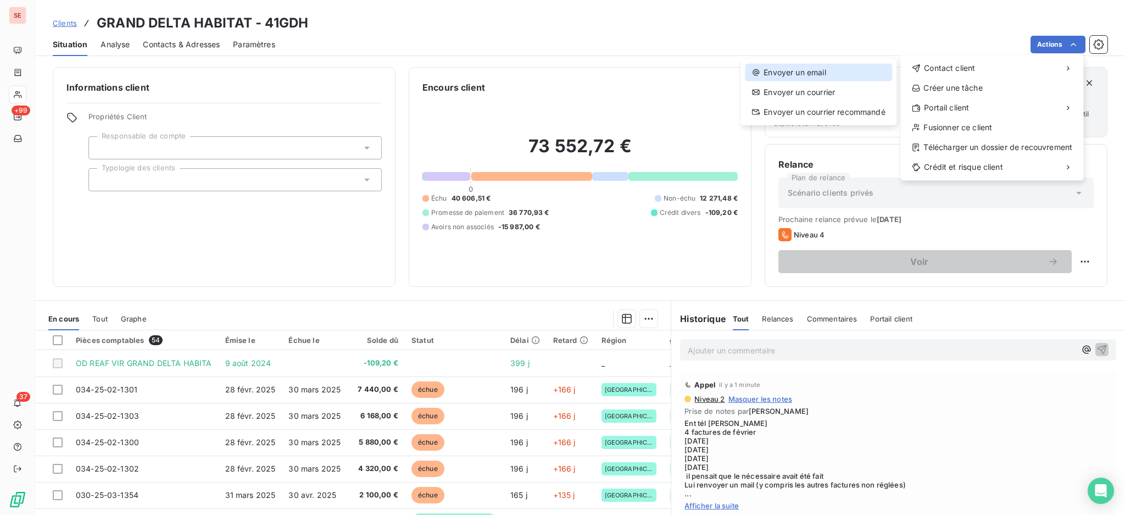
click at [825, 73] on div "Envoyer un email" at bounding box center [818, 73] width 147 height 18
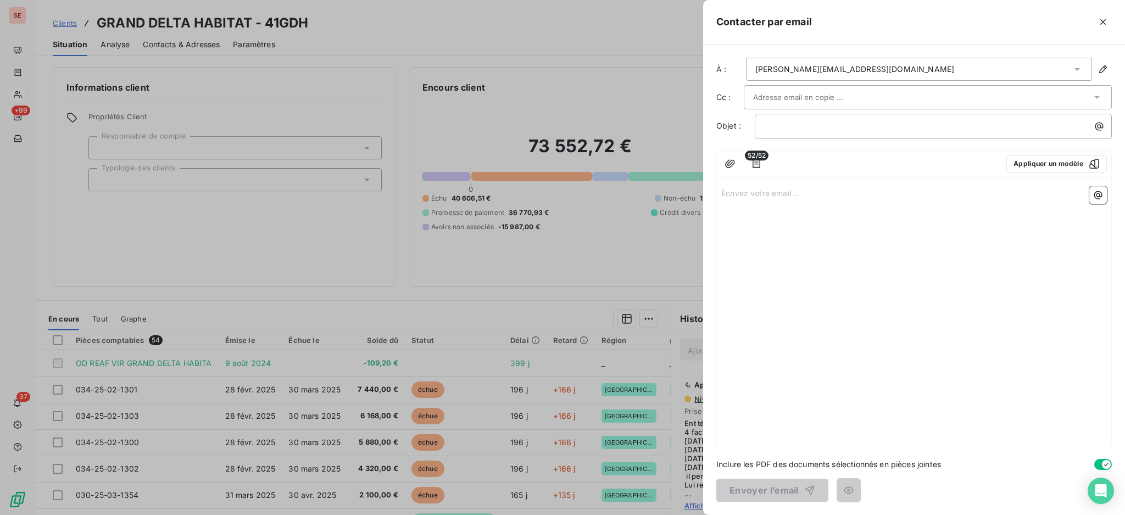
click at [1076, 69] on icon at bounding box center [1077, 69] width 5 height 3
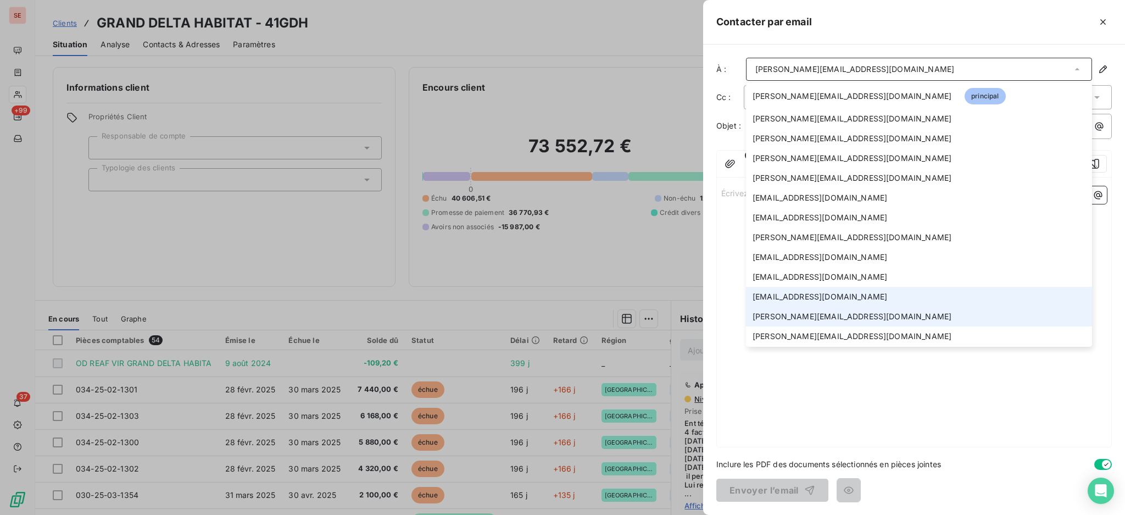
scroll to position [58, 0]
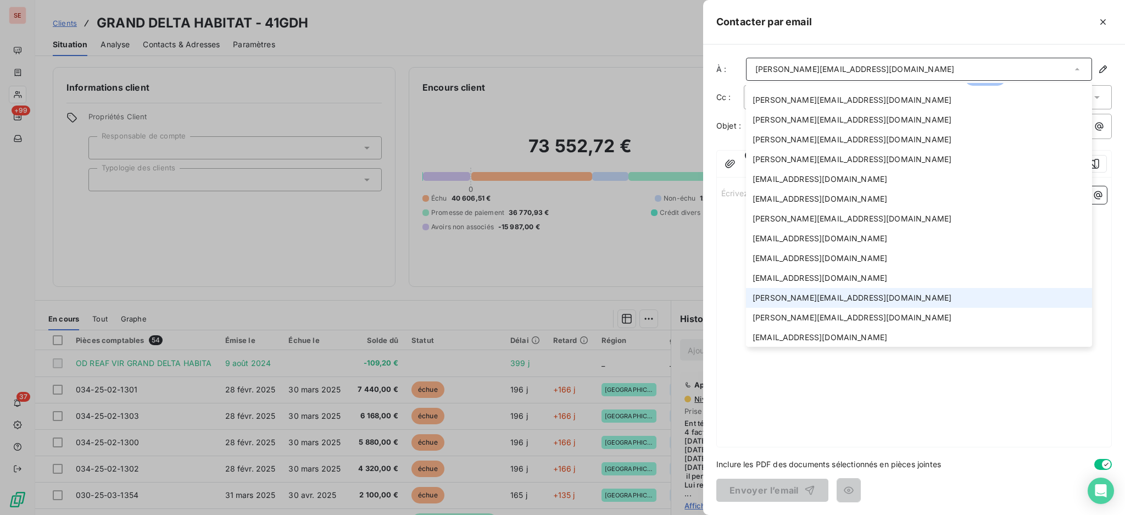
click at [837, 288] on li "benoit.tallon@granddelta.fr" at bounding box center [919, 298] width 346 height 20
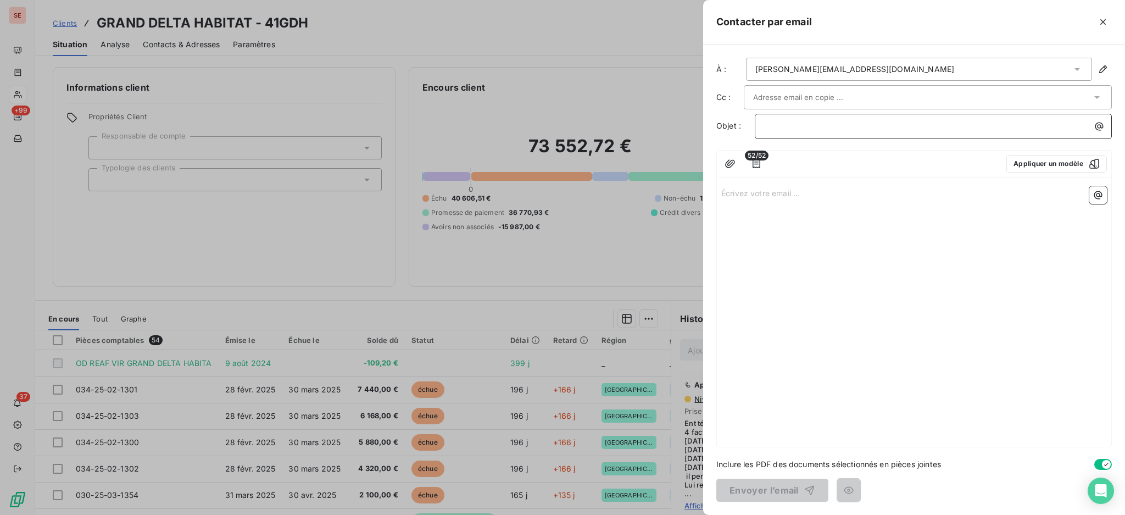
click at [804, 130] on p "﻿" at bounding box center [936, 126] width 344 height 13
click at [763, 162] on button "button" at bounding box center [757, 164] width 18 height 18
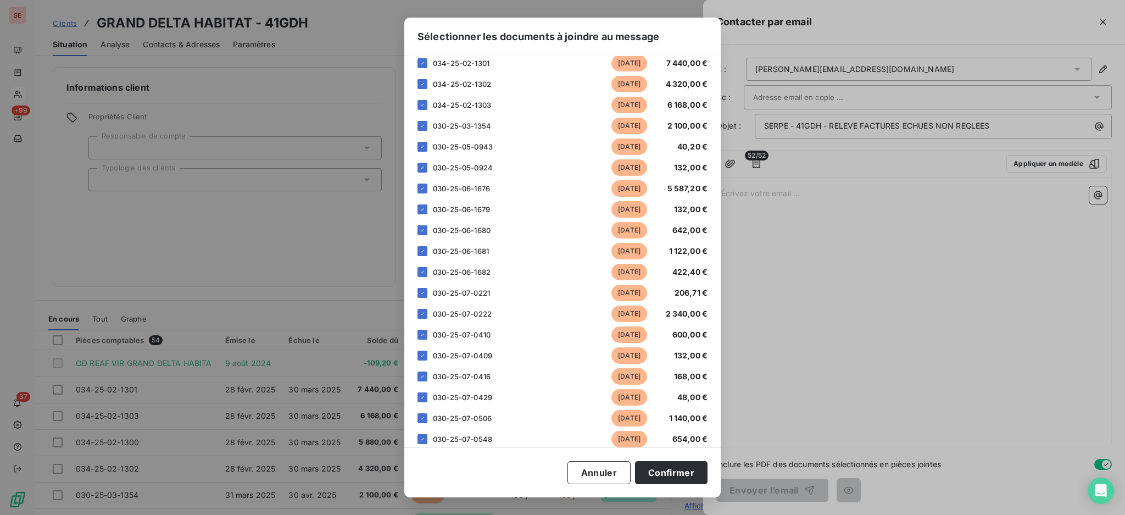
scroll to position [293, 0]
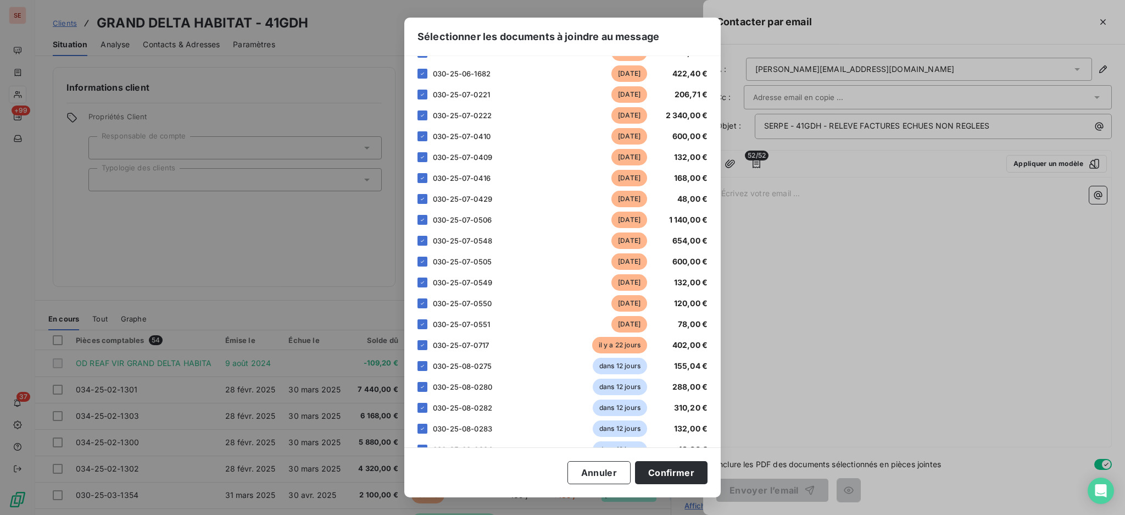
drag, startPoint x: 425, startPoint y: 366, endPoint x: 423, endPoint y: 375, distance: 9.5
click at [425, 365] on icon at bounding box center [422, 366] width 7 height 7
click at [421, 390] on icon at bounding box center [422, 387] width 7 height 7
click at [424, 405] on icon at bounding box center [422, 407] width 7 height 7
click at [419, 427] on icon at bounding box center [422, 428] width 7 height 7
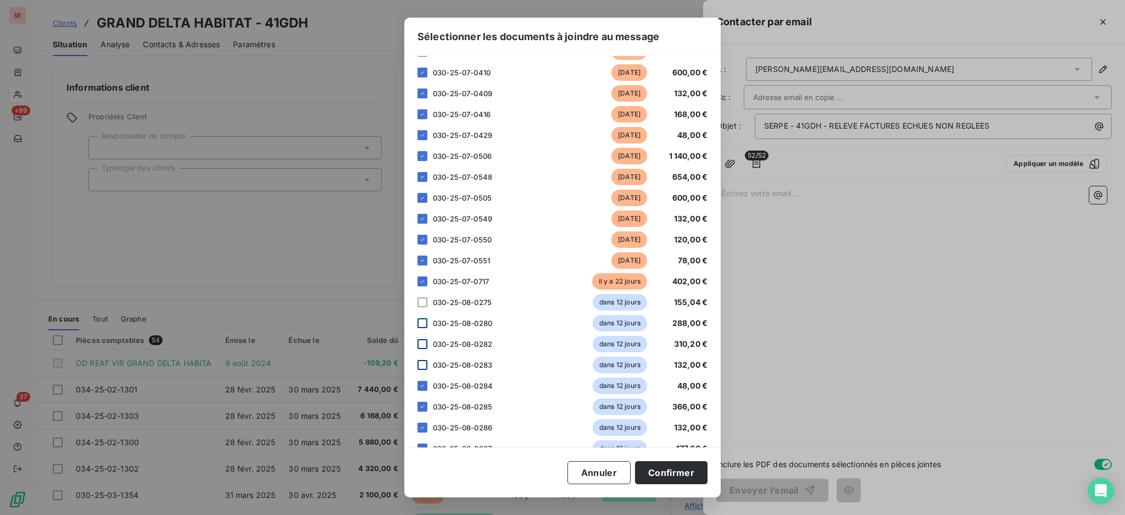
scroll to position [440, 0]
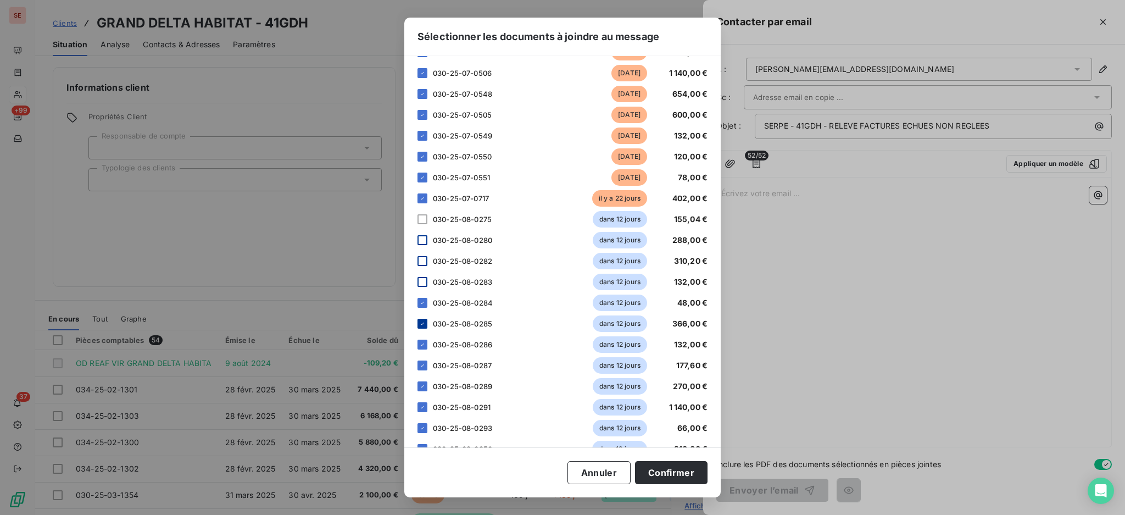
drag, startPoint x: 424, startPoint y: 301, endPoint x: 422, endPoint y: 320, distance: 18.8
click at [424, 300] on icon at bounding box center [422, 302] width 7 height 7
click at [422, 323] on icon at bounding box center [422, 323] width 7 height 7
click at [420, 344] on icon at bounding box center [422, 344] width 7 height 7
click at [424, 366] on icon at bounding box center [422, 365] width 7 height 7
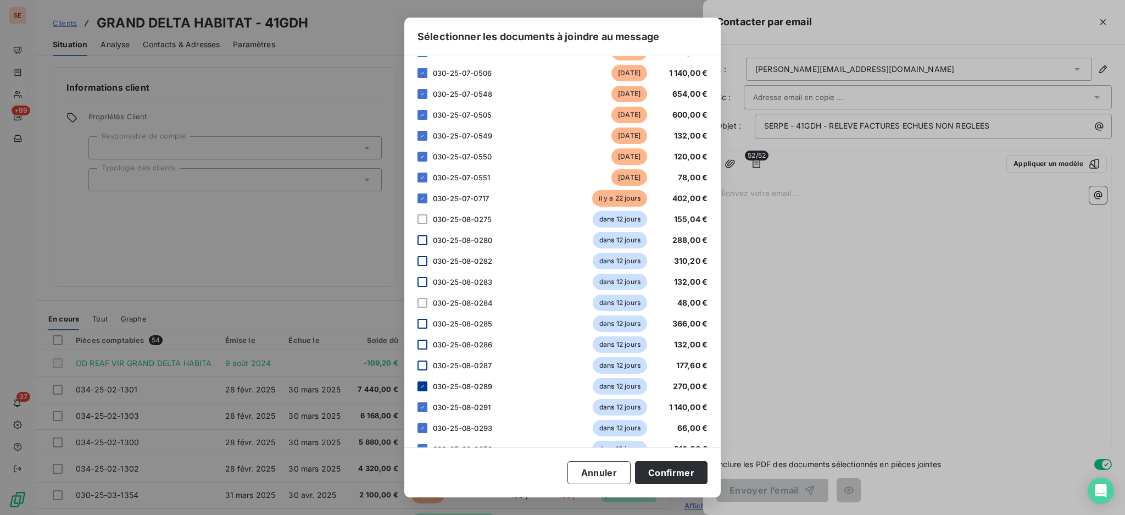
click at [420, 387] on icon at bounding box center [422, 386] width 7 height 7
click at [420, 408] on icon at bounding box center [422, 407] width 7 height 7
drag, startPoint x: 419, startPoint y: 425, endPoint x: 431, endPoint y: 414, distance: 16.3
click at [420, 426] on icon at bounding box center [422, 428] width 7 height 7
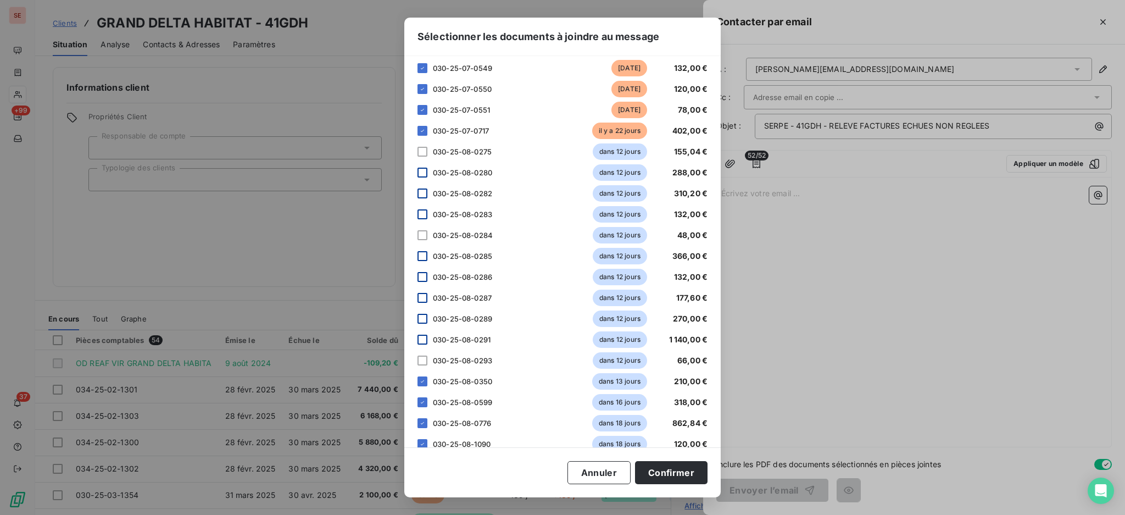
scroll to position [586, 0]
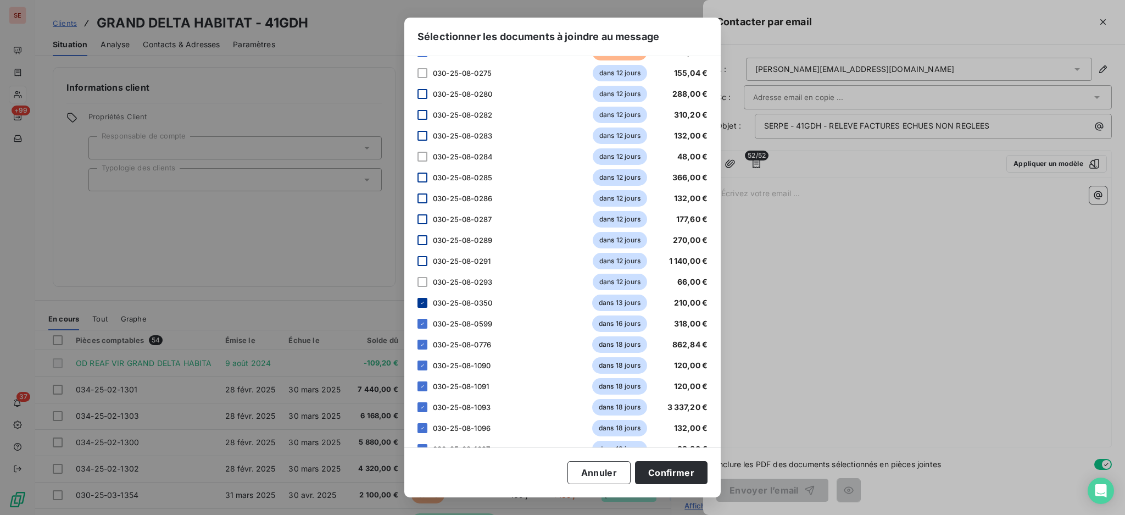
click at [422, 304] on icon at bounding box center [422, 302] width 7 height 7
click at [424, 320] on icon at bounding box center [422, 323] width 7 height 7
click at [420, 341] on icon at bounding box center [422, 344] width 7 height 7
click at [420, 365] on icon at bounding box center [422, 365] width 7 height 7
click at [423, 386] on icon at bounding box center [422, 386] width 3 height 2
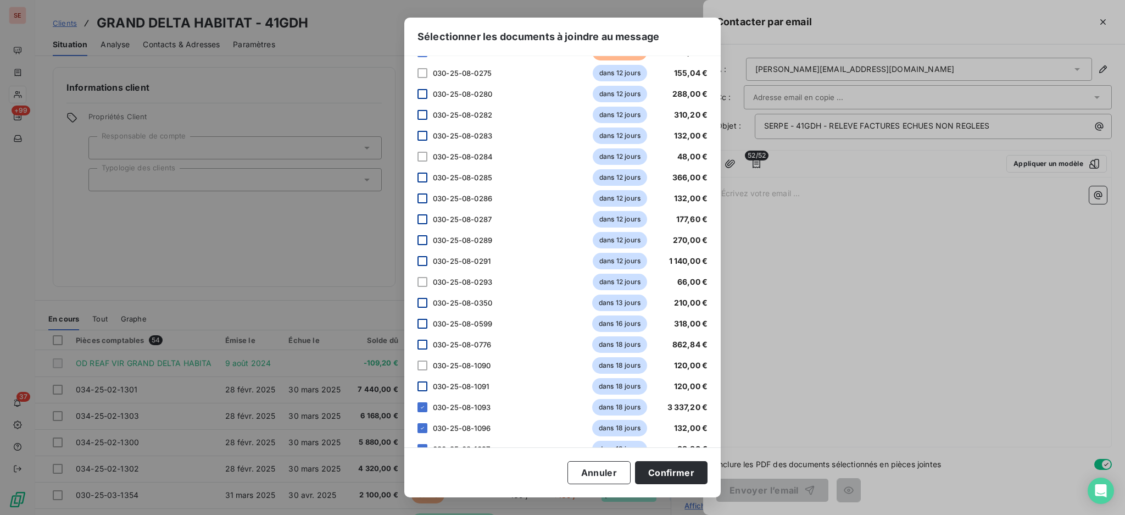
drag, startPoint x: 423, startPoint y: 403, endPoint x: 422, endPoint y: 418, distance: 15.4
click at [423, 402] on div at bounding box center [423, 407] width 10 height 10
click at [422, 426] on icon at bounding box center [422, 428] width 7 height 7
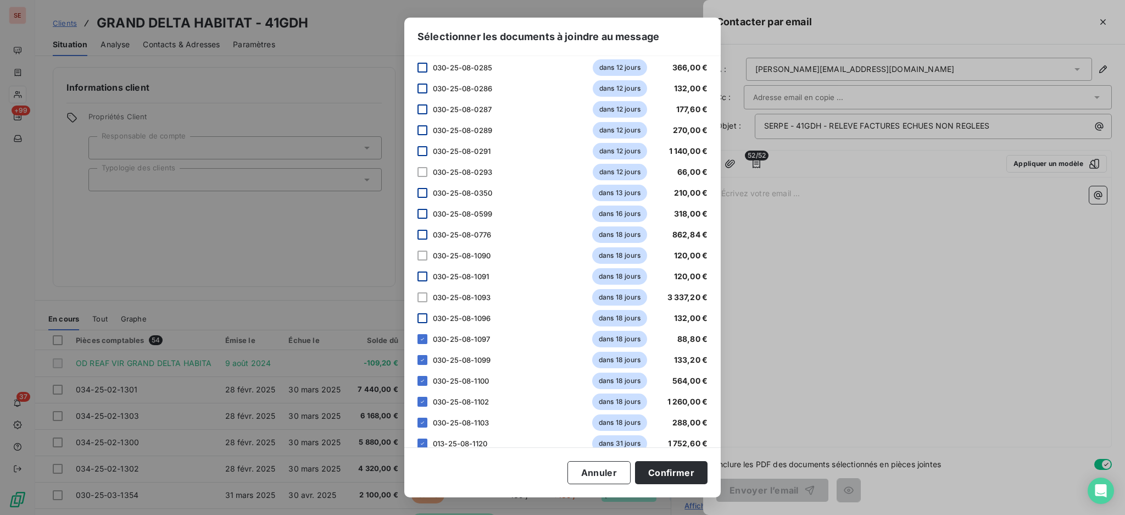
scroll to position [834, 0]
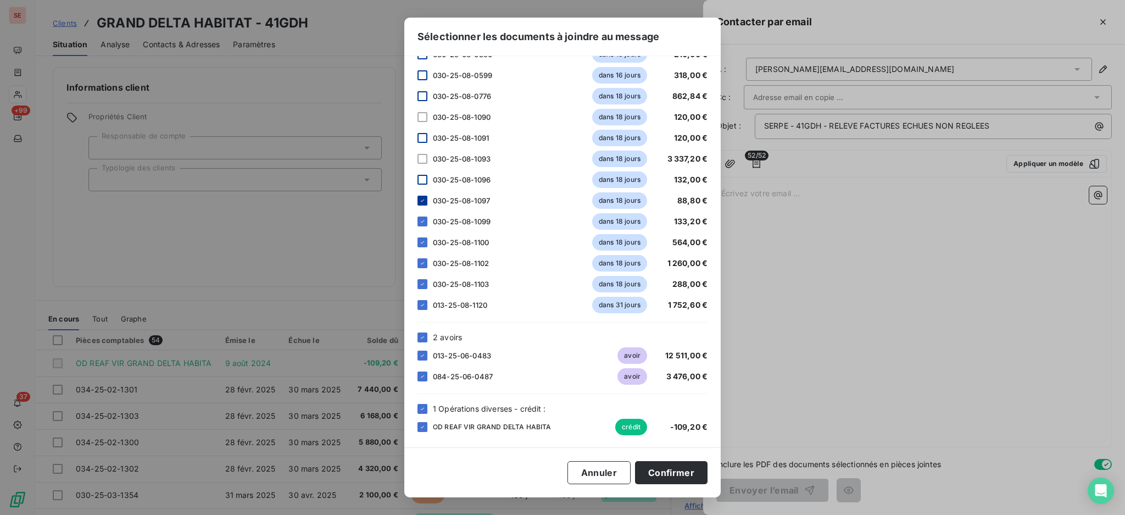
click at [420, 198] on icon at bounding box center [422, 200] width 7 height 7
click at [422, 220] on icon at bounding box center [422, 221] width 7 height 7
click at [421, 241] on icon at bounding box center [422, 242] width 7 height 7
click at [424, 266] on div at bounding box center [423, 263] width 10 height 10
click at [425, 282] on icon at bounding box center [422, 284] width 7 height 7
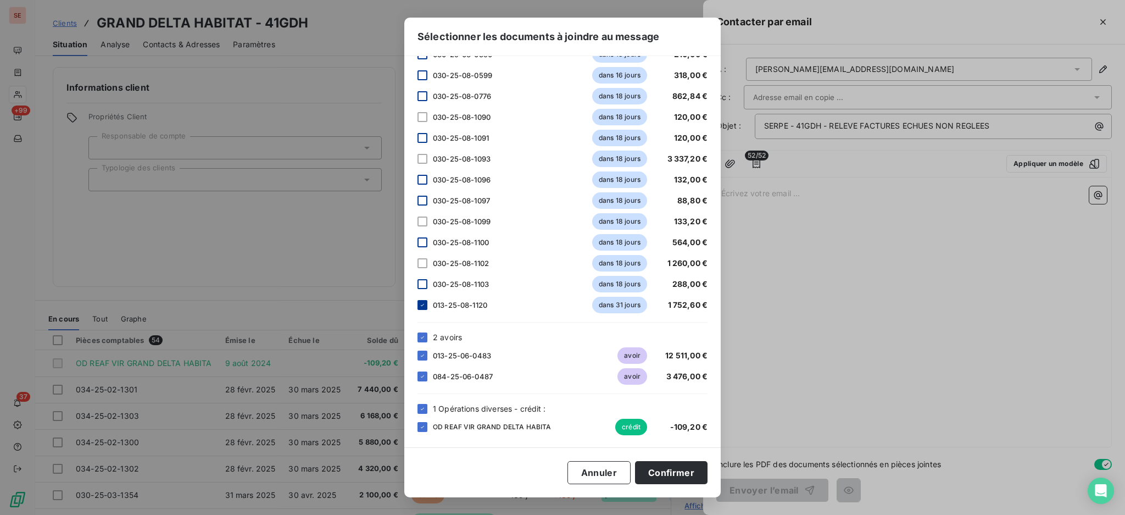
click at [425, 304] on icon at bounding box center [422, 305] width 7 height 7
click at [423, 334] on icon at bounding box center [422, 337] width 7 height 7
drag, startPoint x: 416, startPoint y: 409, endPoint x: 426, endPoint y: 409, distance: 9.9
click at [417, 409] on div "Veuillez choisir les éléments que vous souhaitez intégrer au tableau de la situ…" at bounding box center [562, 251] width 316 height 391
click at [421, 405] on icon at bounding box center [422, 408] width 7 height 7
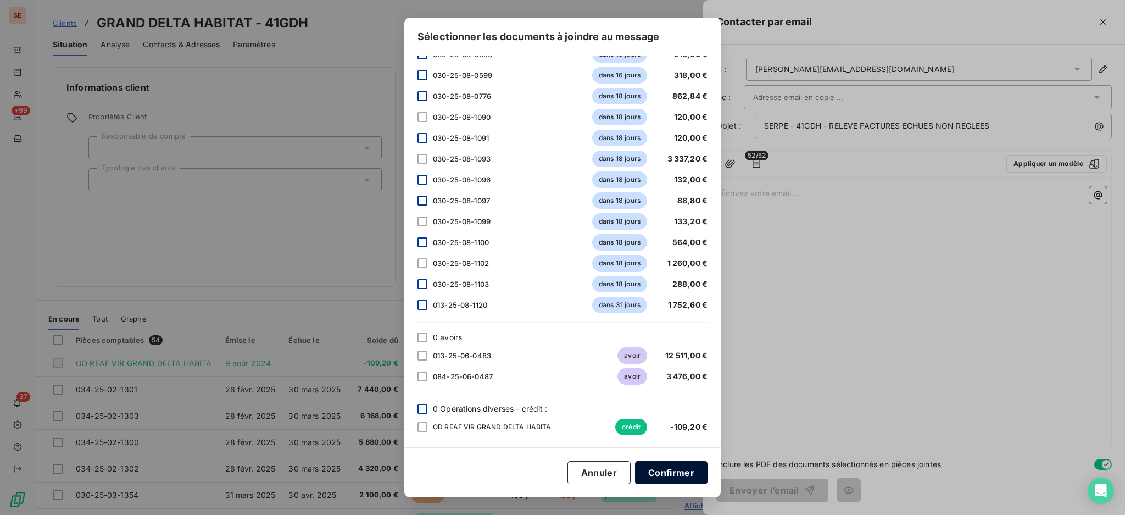
click at [664, 470] on button "Confirmer" at bounding box center [671, 472] width 73 height 23
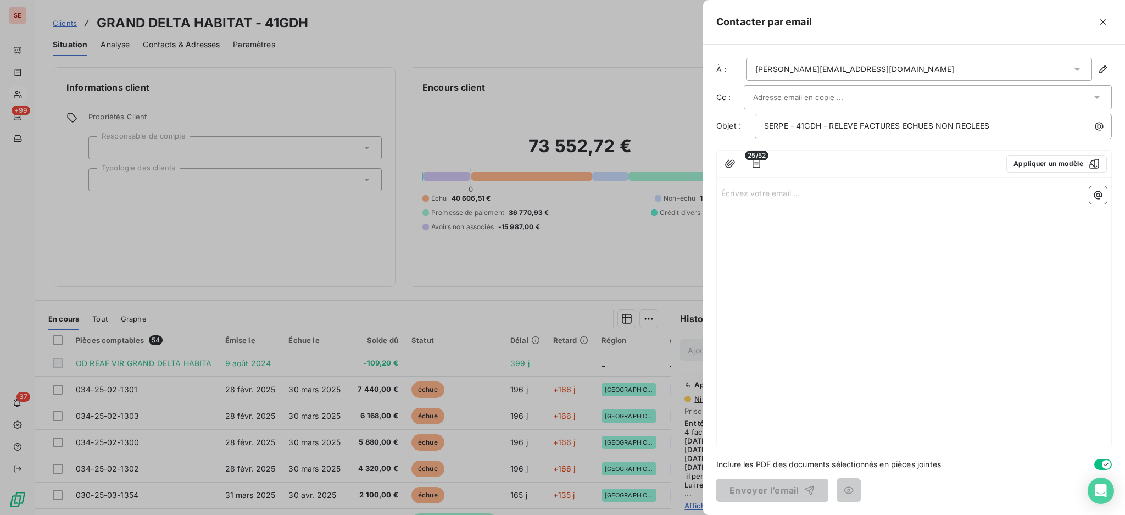
click at [743, 198] on p "Écrivez votre email ... ﻿" at bounding box center [914, 192] width 386 height 13
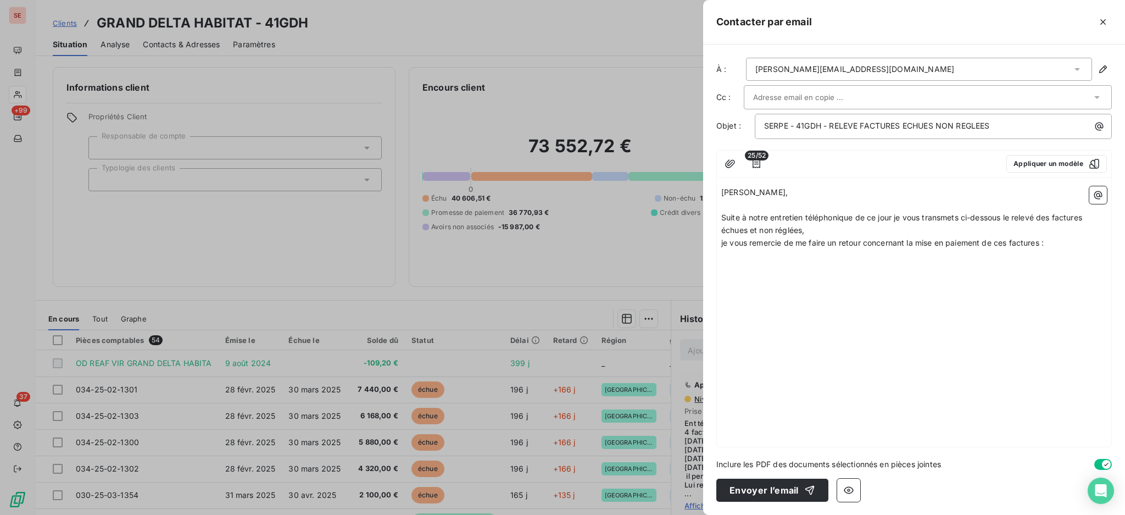
click at [1103, 197] on icon "button" at bounding box center [1098, 195] width 11 height 11
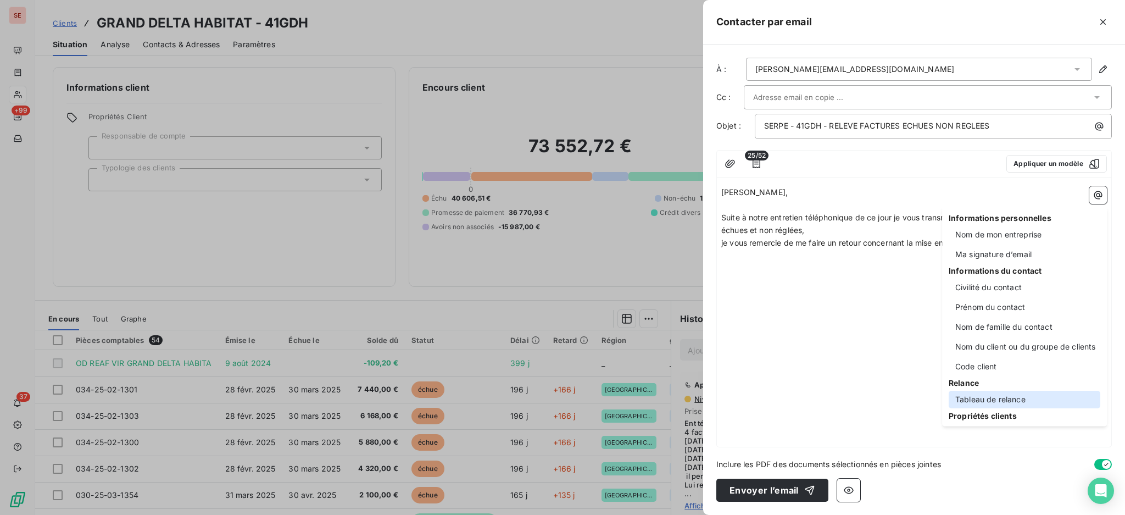
click at [987, 398] on div "Tableau de relance" at bounding box center [1025, 400] width 152 height 18
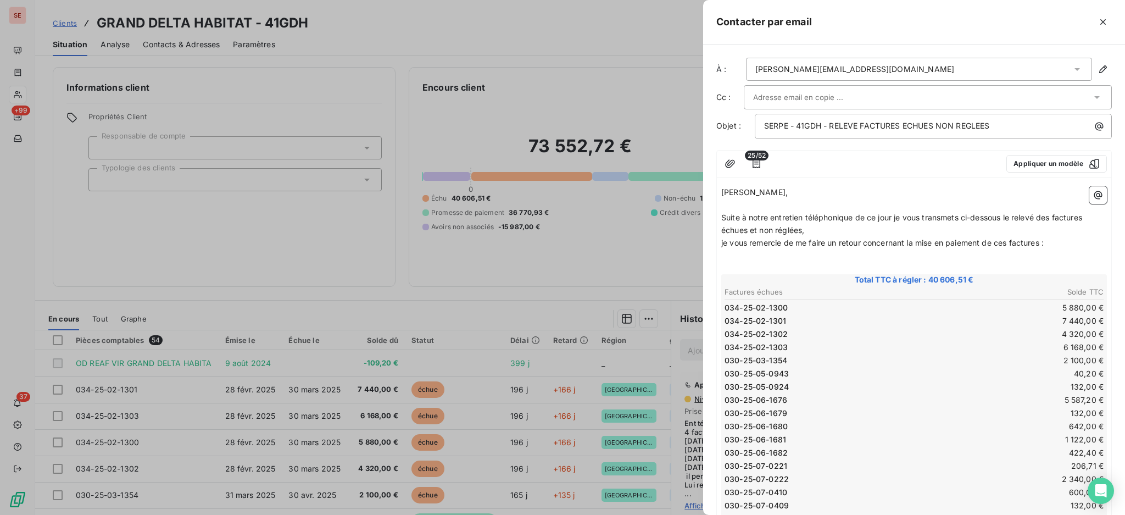
click at [757, 263] on p "﻿" at bounding box center [914, 268] width 386 height 13
click at [917, 237] on p "je vous remercie de me faire un retour concernant la mise en paiement de ces fa…" at bounding box center [914, 243] width 386 height 13
click at [1051, 242] on span "je vous remercie de me faire un retour concernant leur mise en paiement de ces …" at bounding box center [886, 242] width 330 height 9
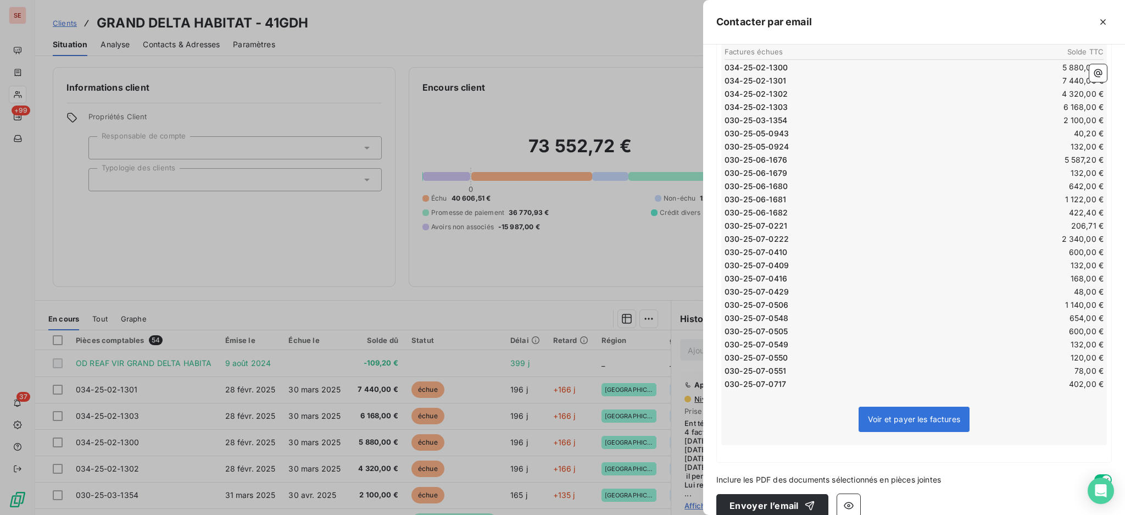
scroll to position [229, 0]
click at [803, 446] on div "Mr Tallon, ﻿ Suite à notre entretien téléphonique de ce jour je vous transmets …" at bounding box center [914, 207] width 394 height 508
click at [981, 444] on p "﻿" at bounding box center [914, 450] width 386 height 13
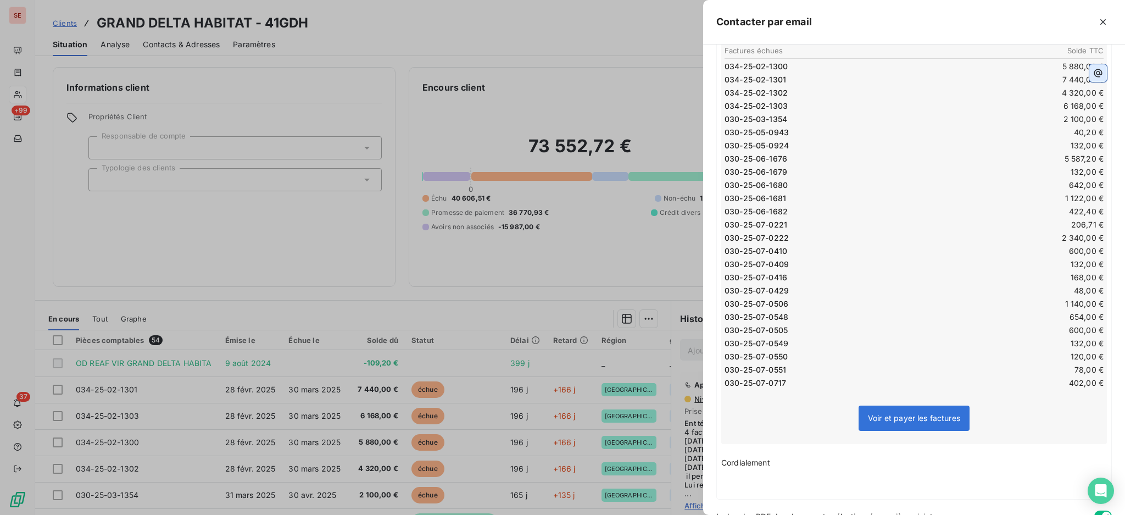
click at [1090, 80] on button "button" at bounding box center [1099, 73] width 18 height 18
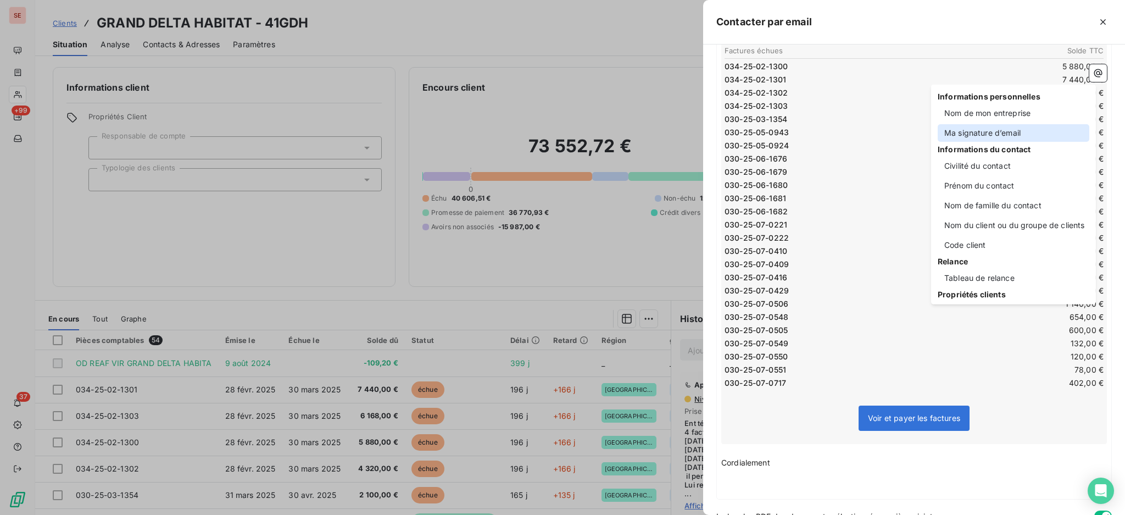
click at [1027, 133] on div "Ma signature d’email" at bounding box center [1014, 133] width 152 height 18
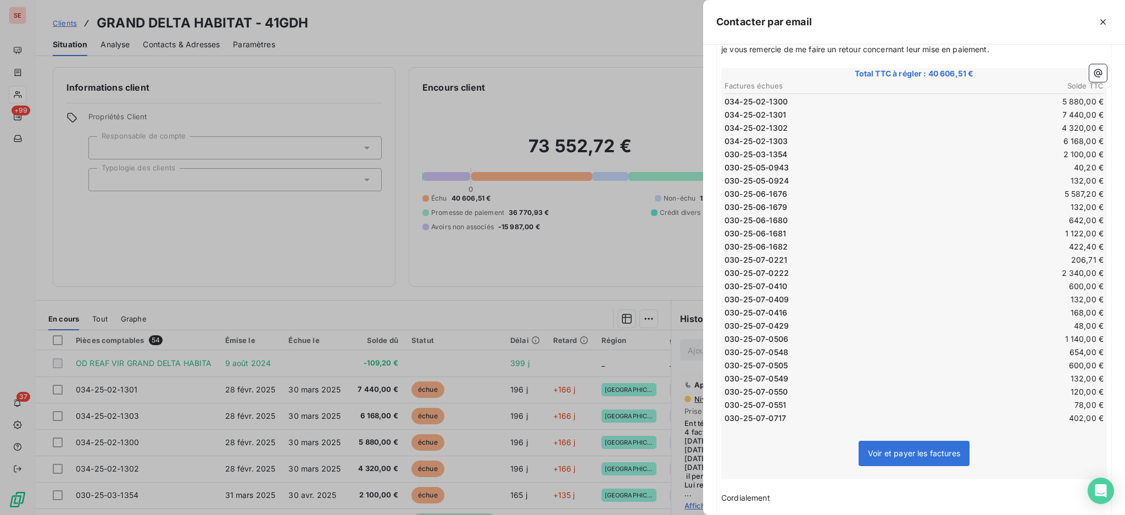
scroll to position [318, 0]
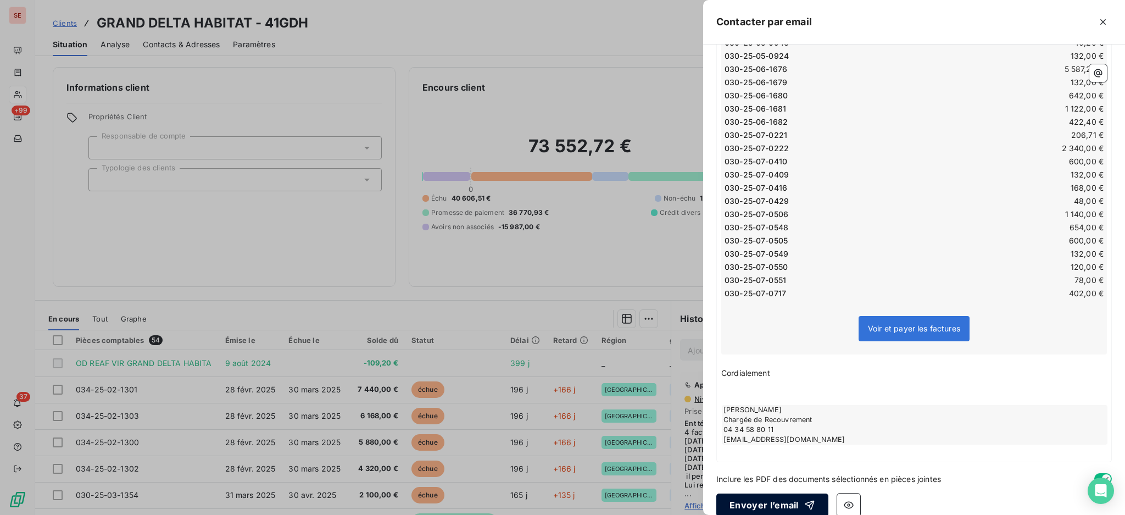
click at [759, 493] on button "Envoyer l’email" at bounding box center [772, 504] width 112 height 23
